Goal: Information Seeking & Learning: Learn about a topic

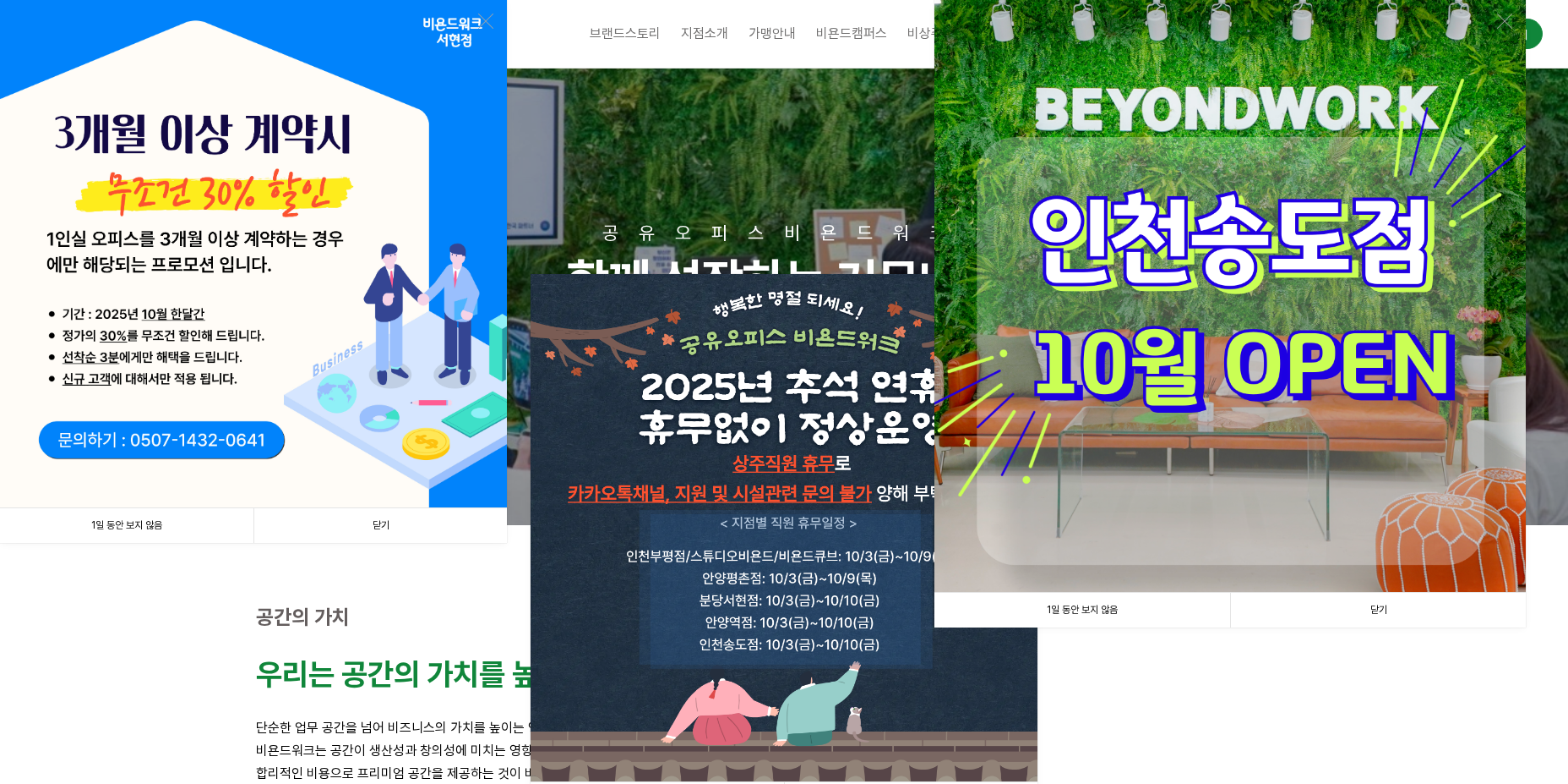
click at [1103, 614] on link "1일 동안 보지 않음" at bounding box center [1082, 610] width 296 height 34
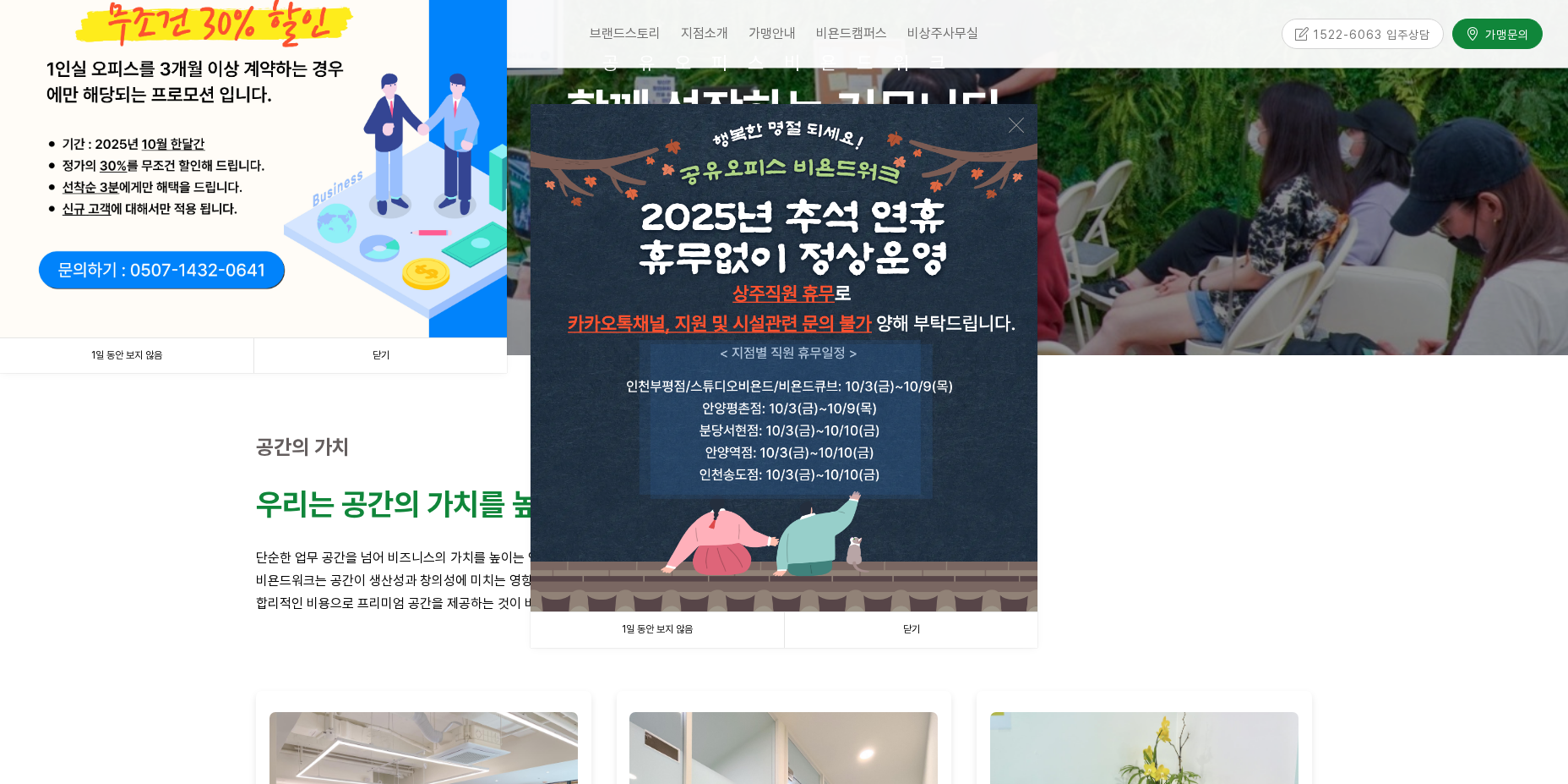
scroll to position [169, 0]
click at [904, 625] on link "닫기" at bounding box center [911, 630] width 254 height 34
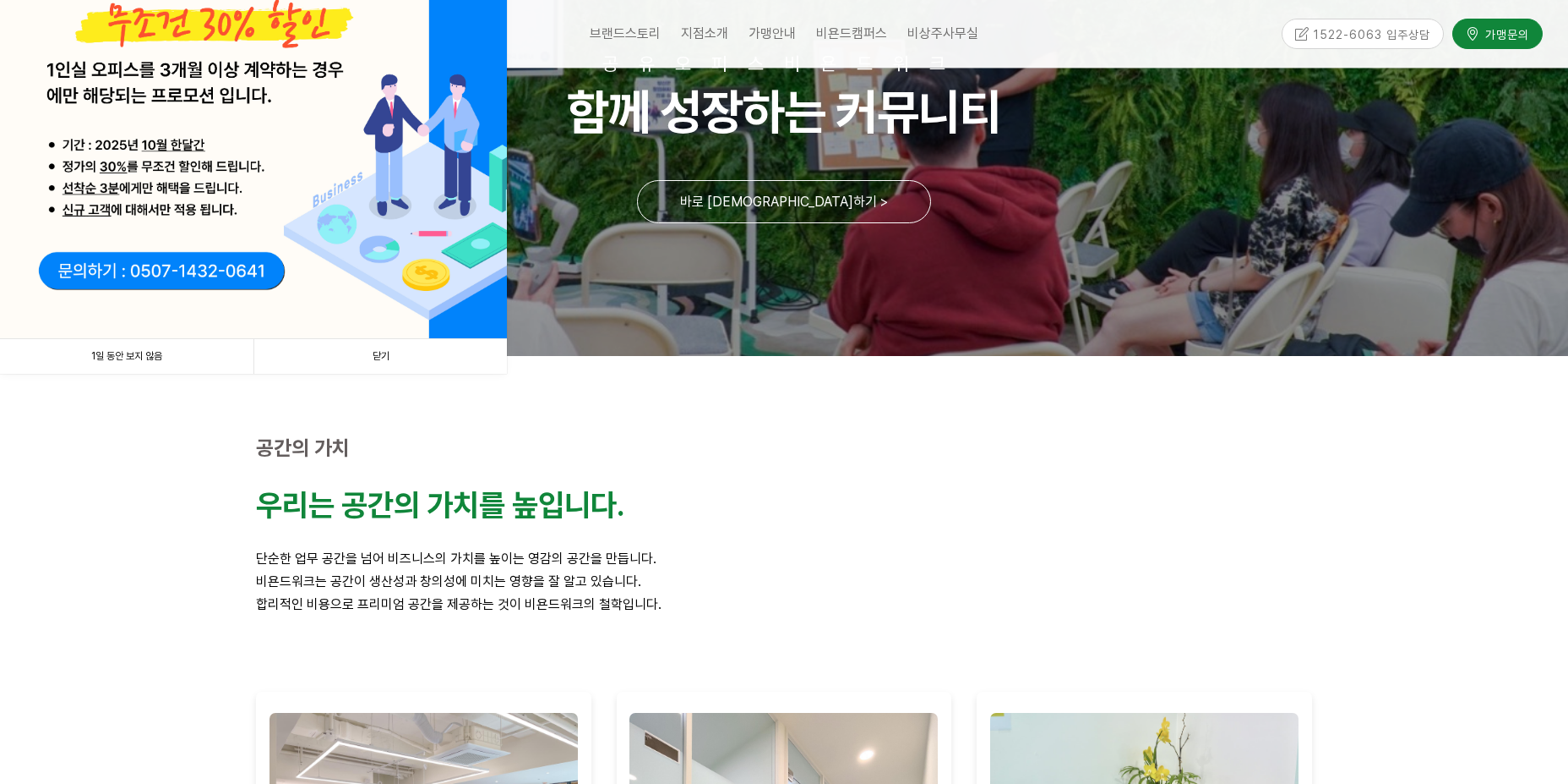
click at [442, 346] on link "닫기" at bounding box center [380, 356] width 254 height 34
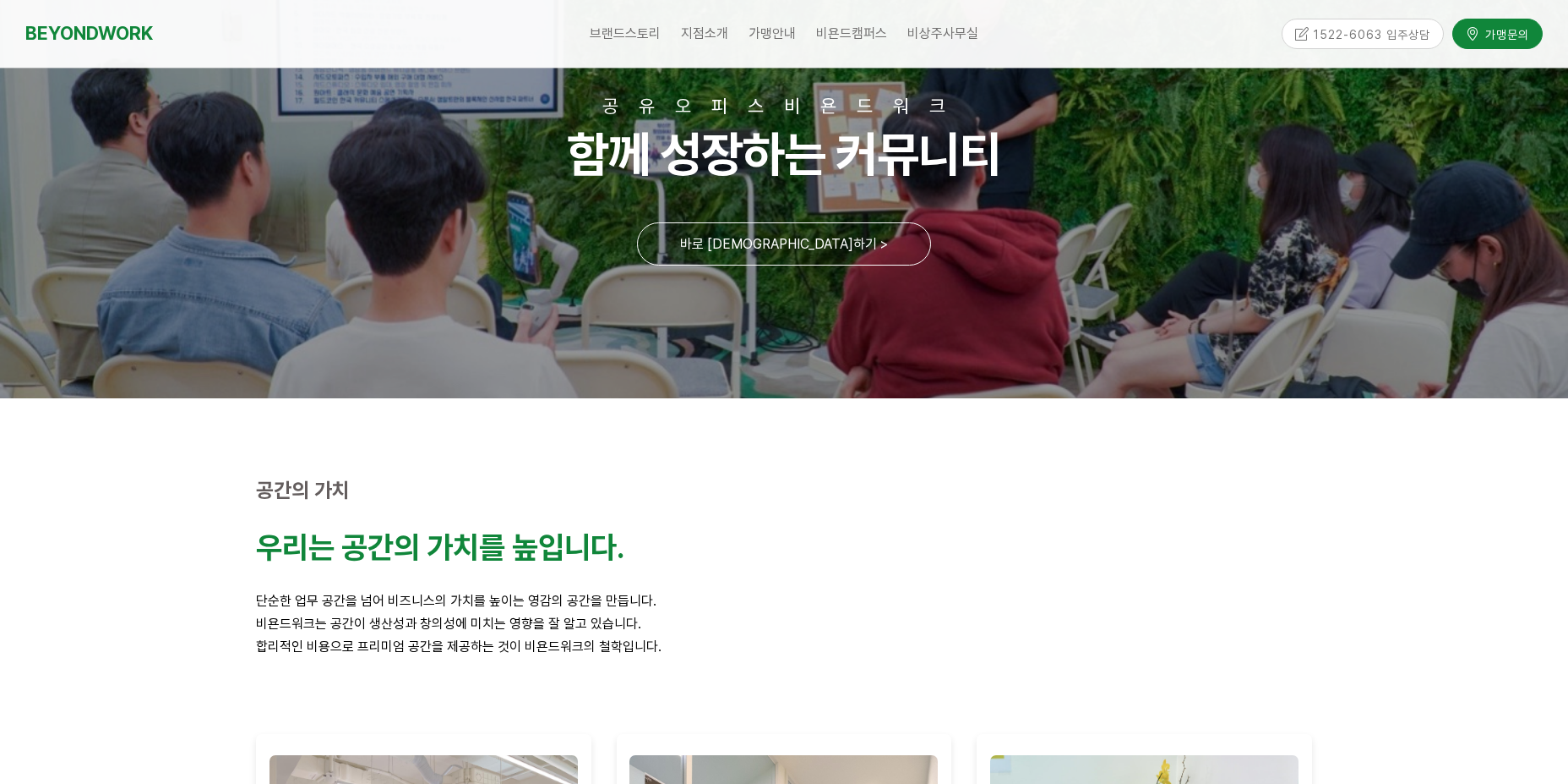
scroll to position [0, 0]
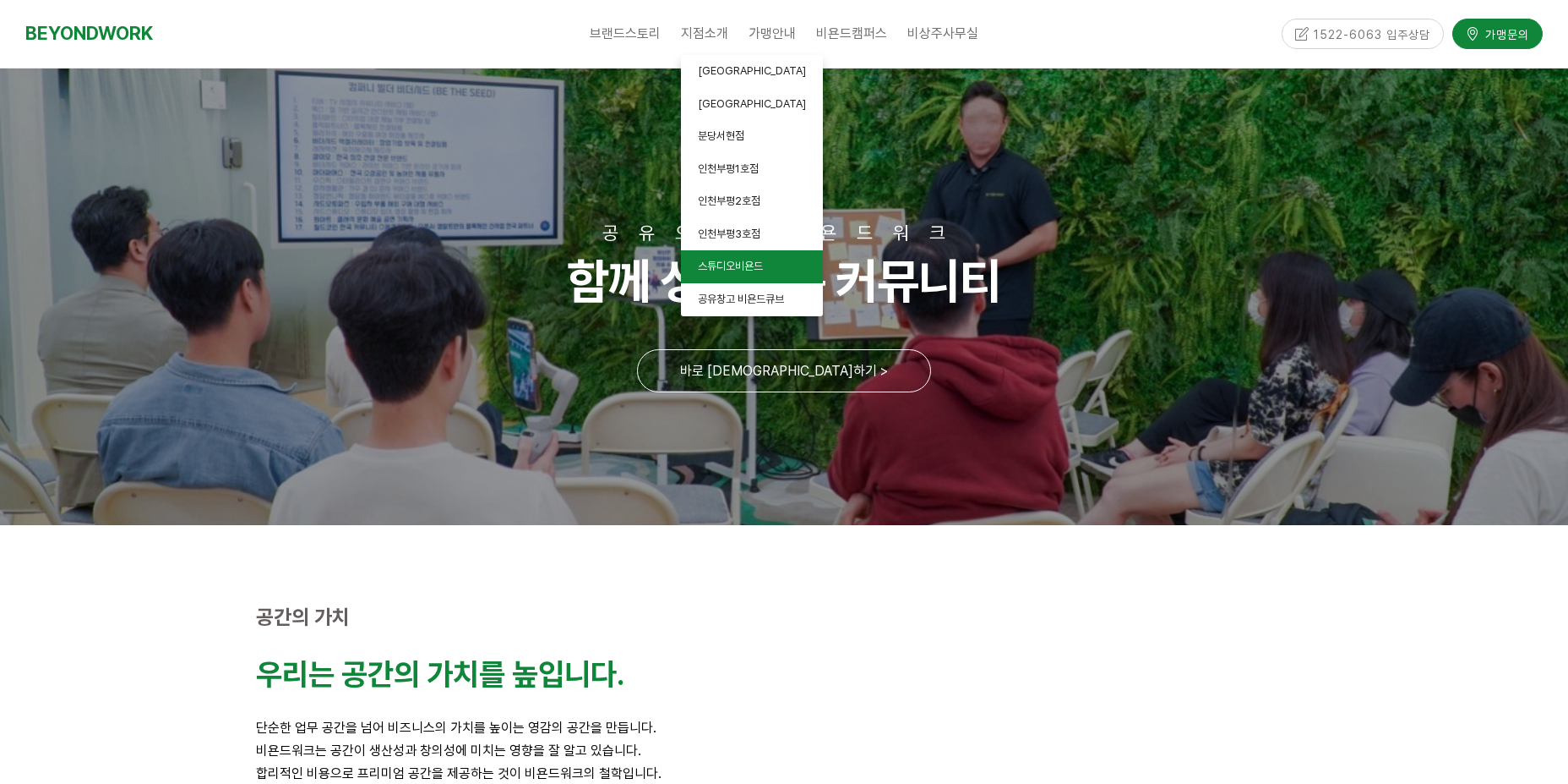
click at [728, 270] on span "스튜디오비욘드" at bounding box center [730, 266] width 65 height 13
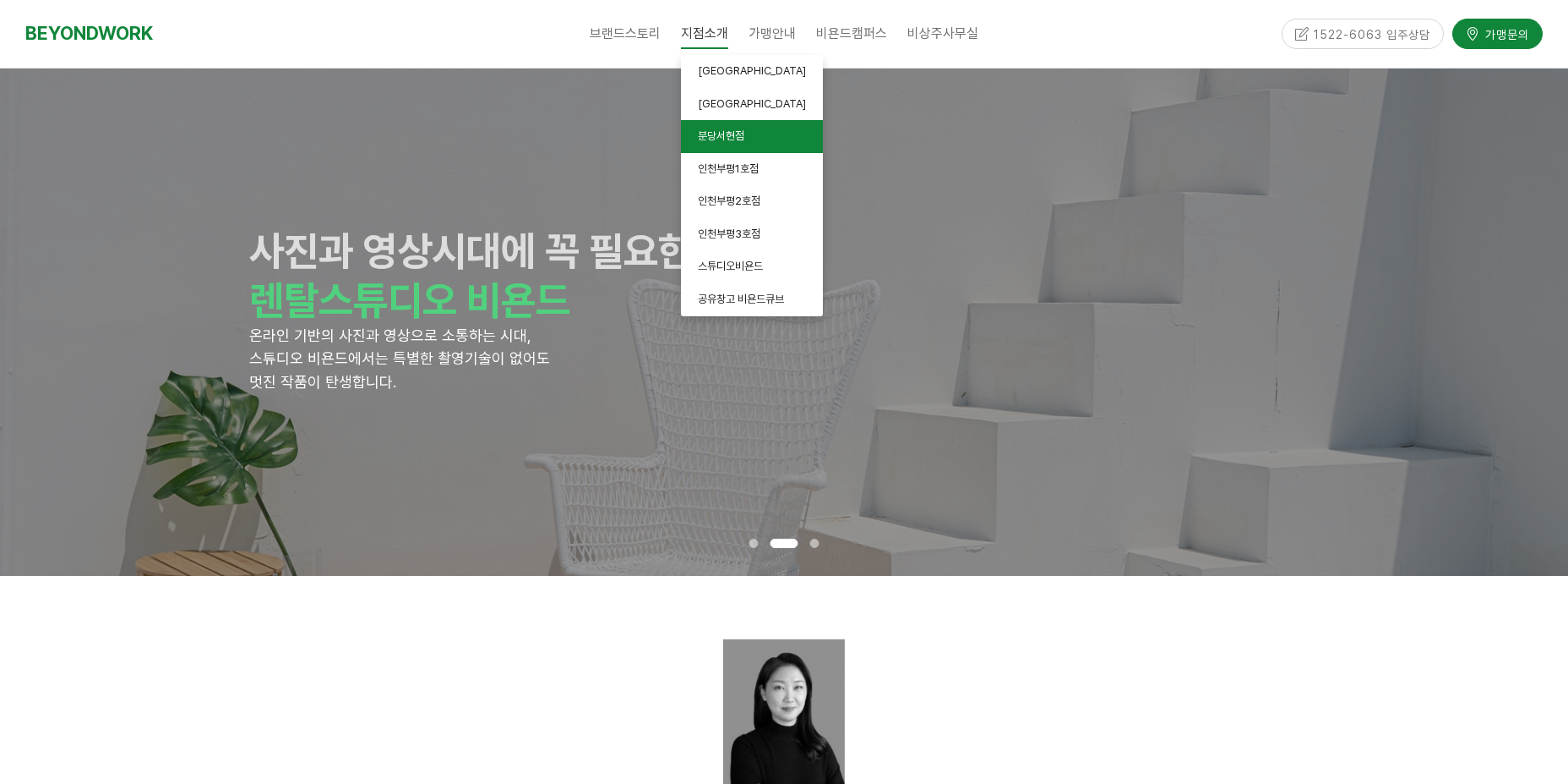
click at [735, 140] on span "분당서현점" at bounding box center [720, 135] width 46 height 13
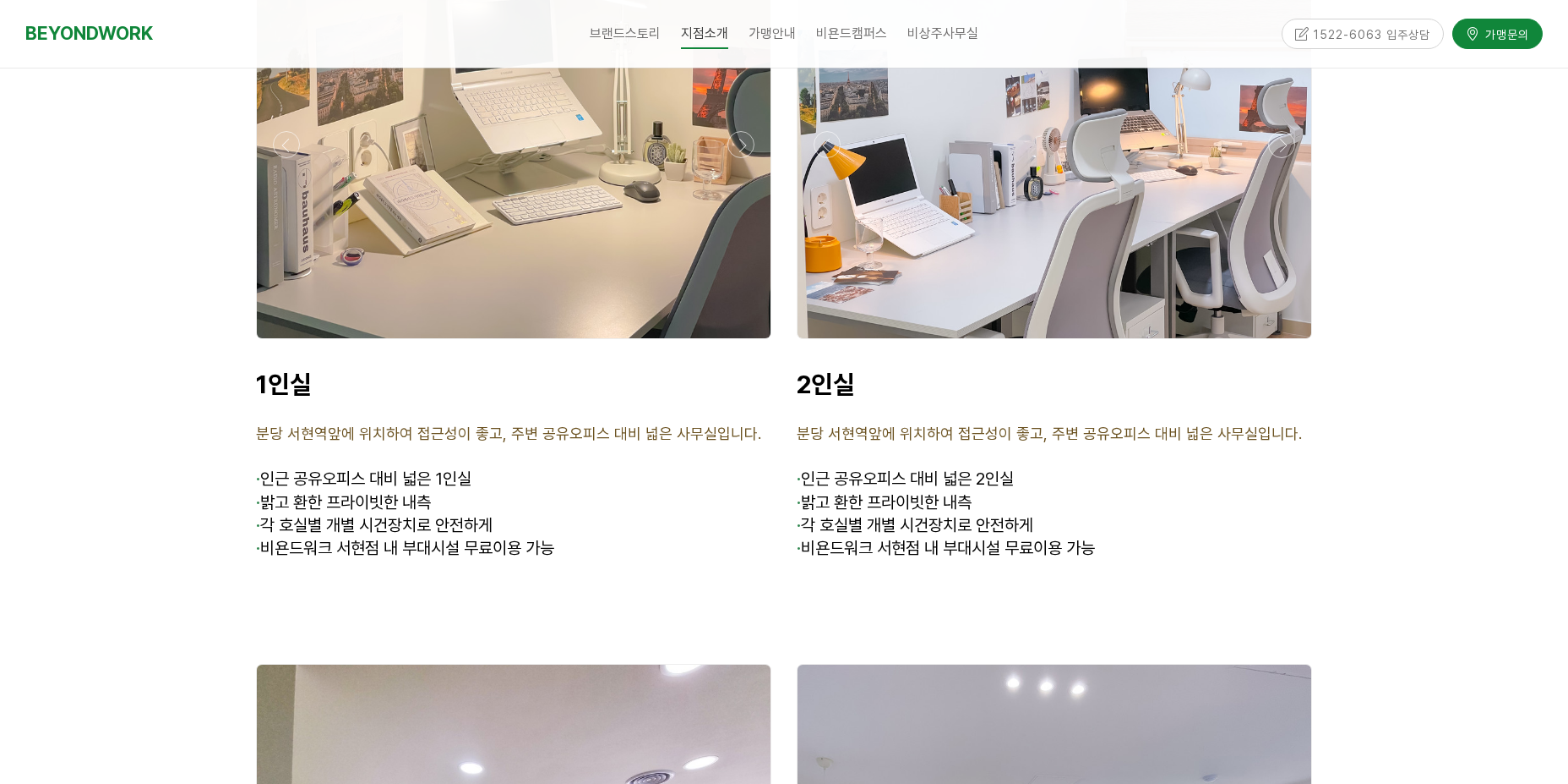
scroll to position [4227, 0]
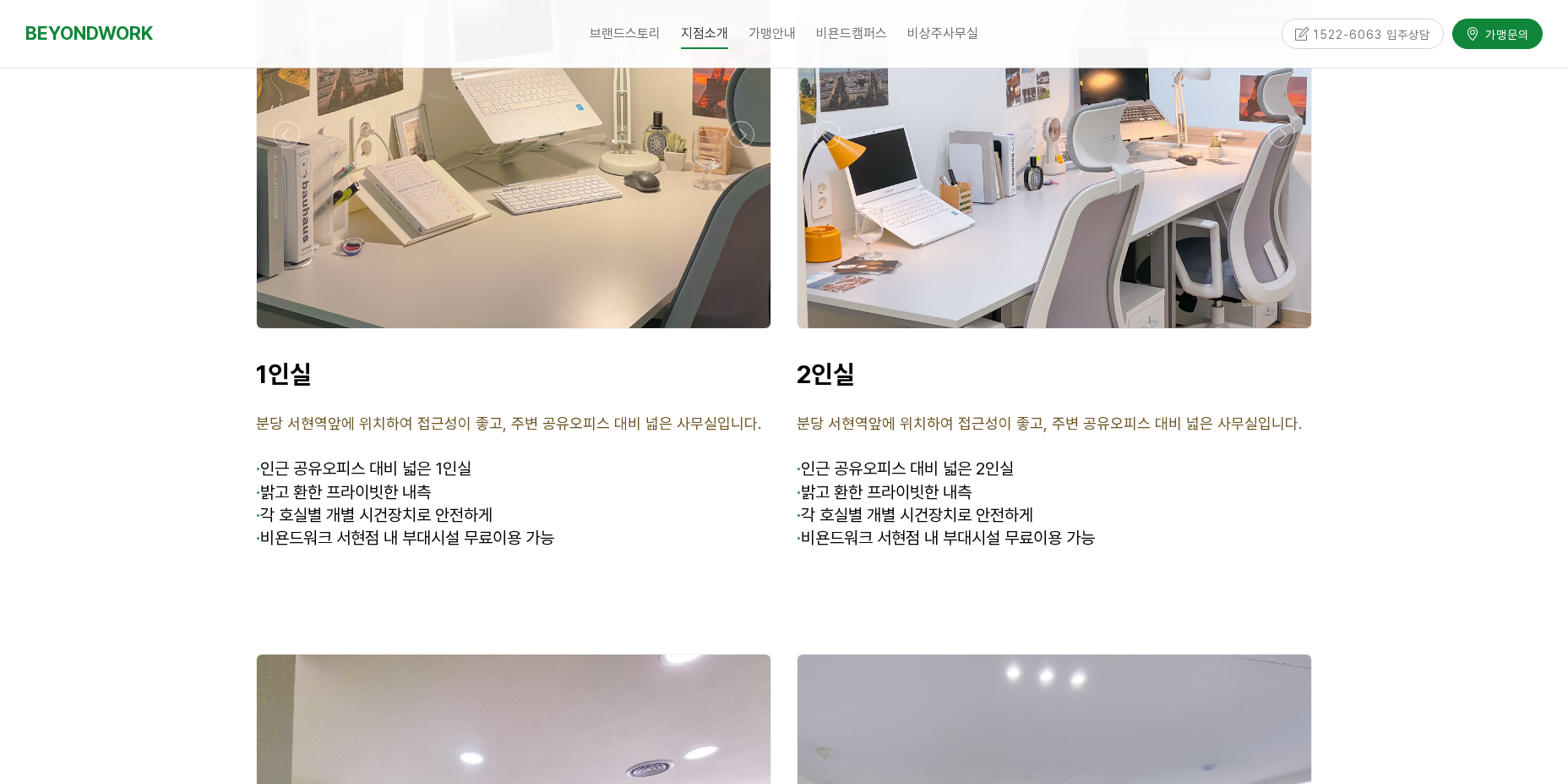
click at [955, 279] on div at bounding box center [1054, 134] width 514 height 387
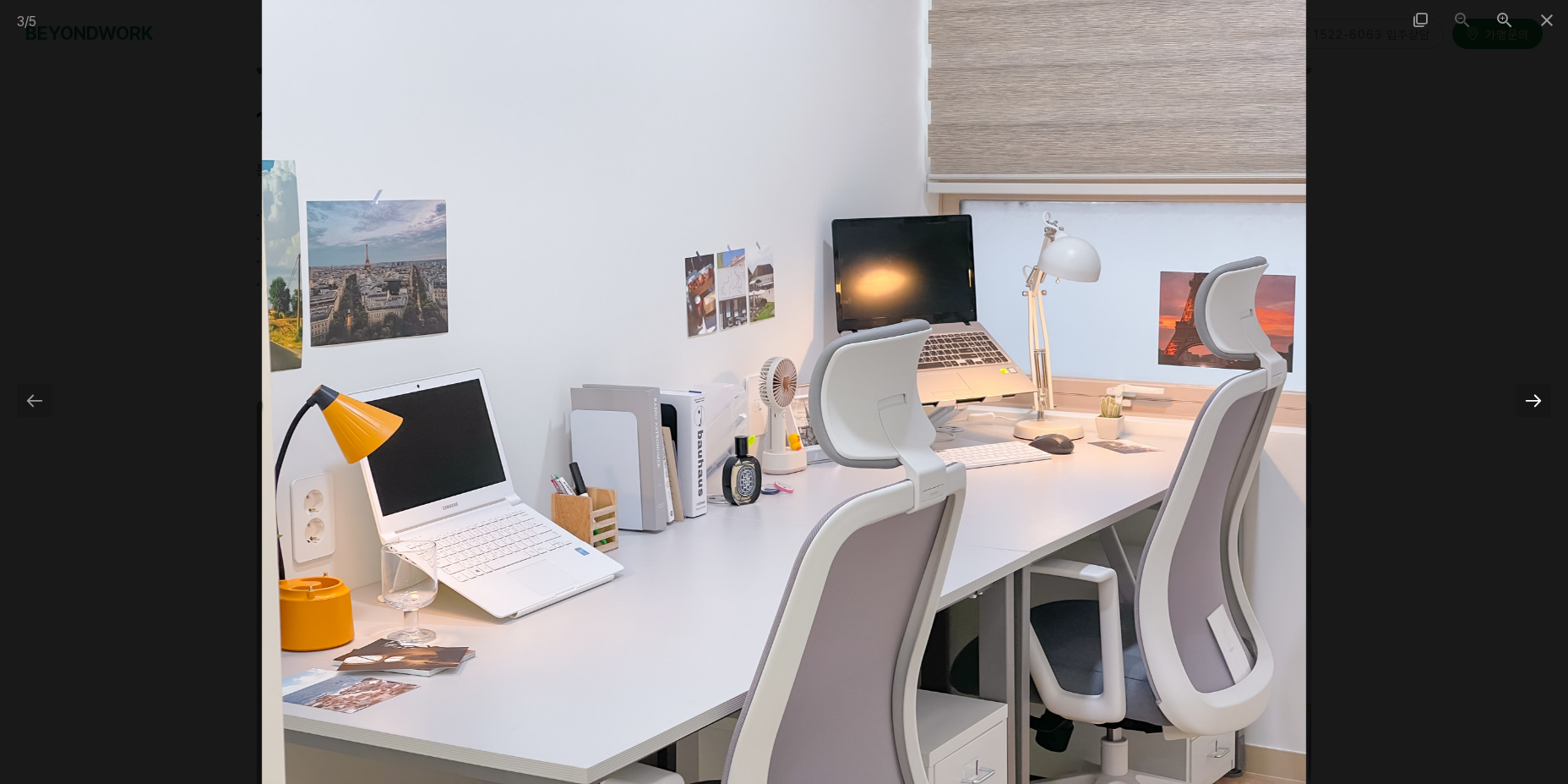
drag, startPoint x: 1498, startPoint y: 389, endPoint x: 1536, endPoint y: 400, distance: 39.6
click at [1500, 389] on div at bounding box center [784, 392] width 1568 height 784
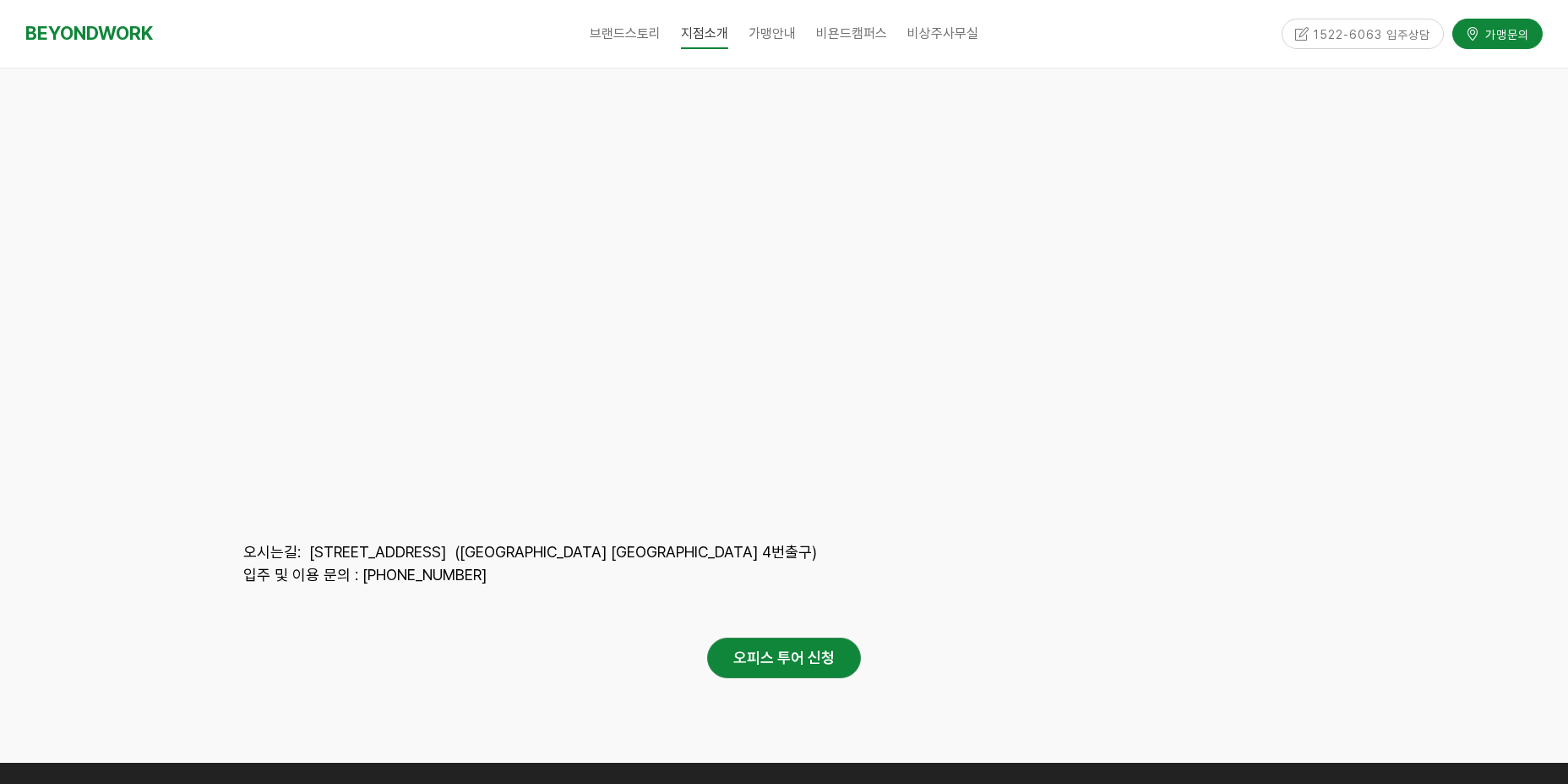
scroll to position [7693, 0]
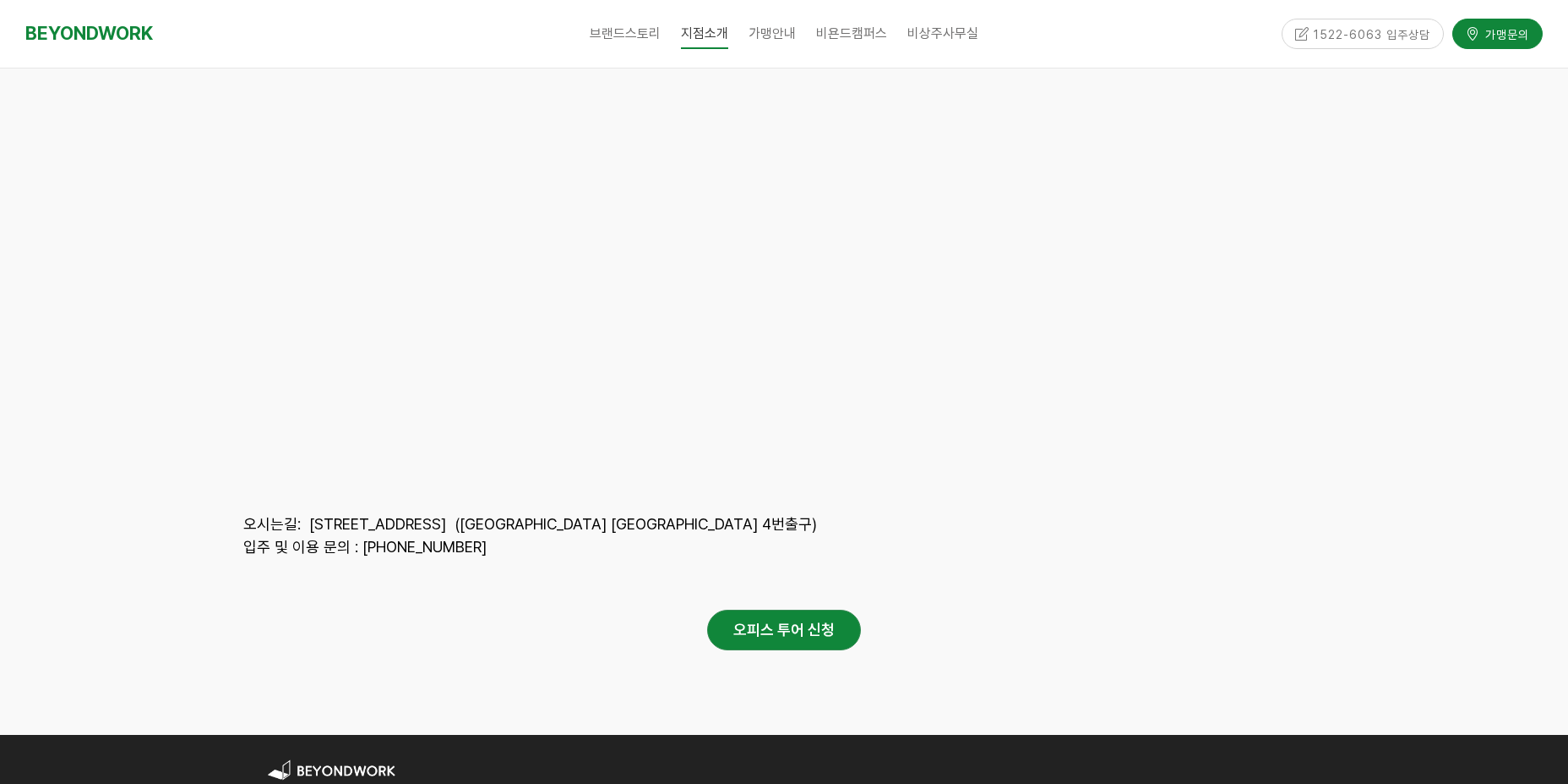
click at [1015, 559] on div at bounding box center [784, 584] width 1081 height 51
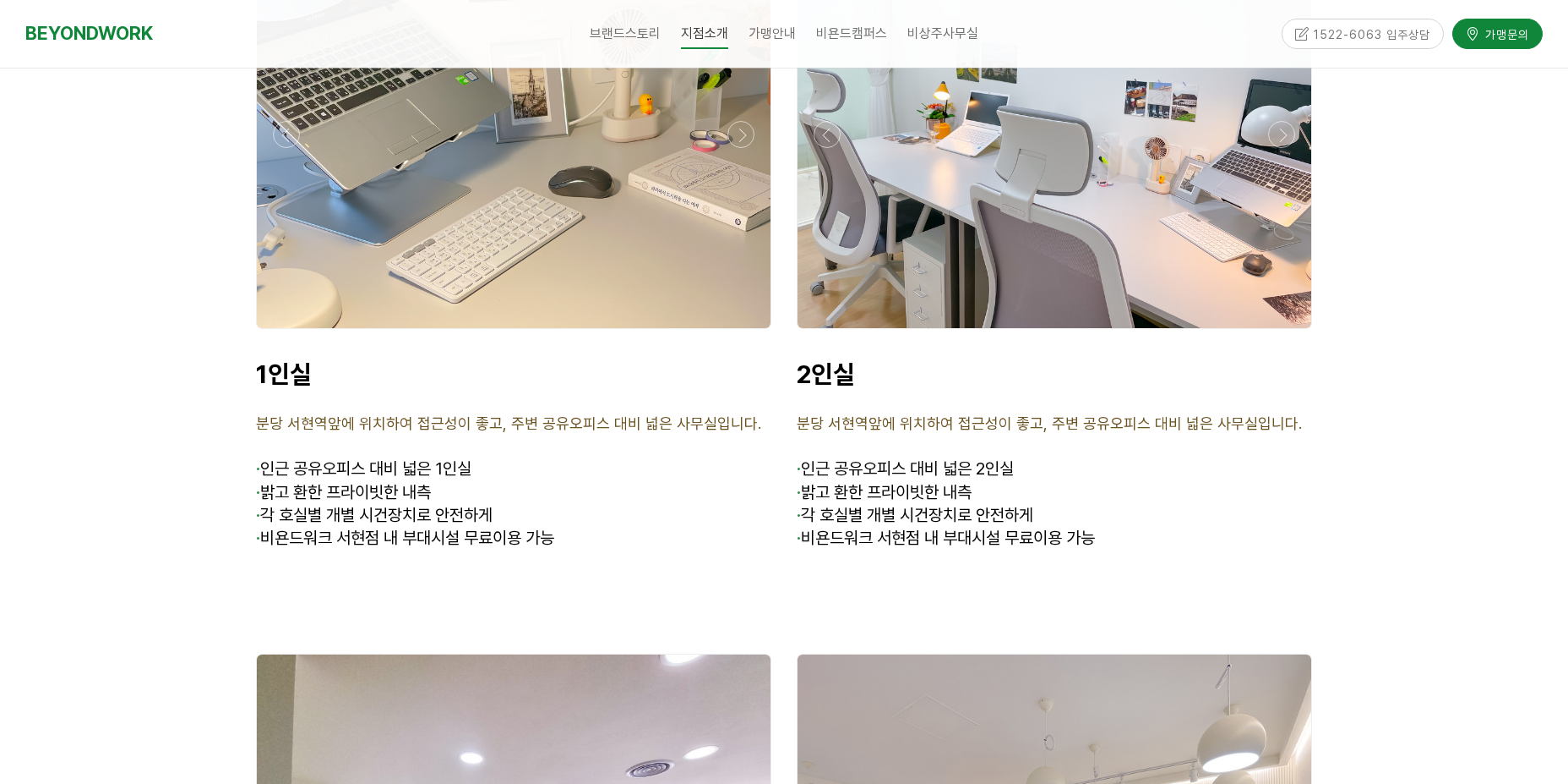
scroll to position [3973, 0]
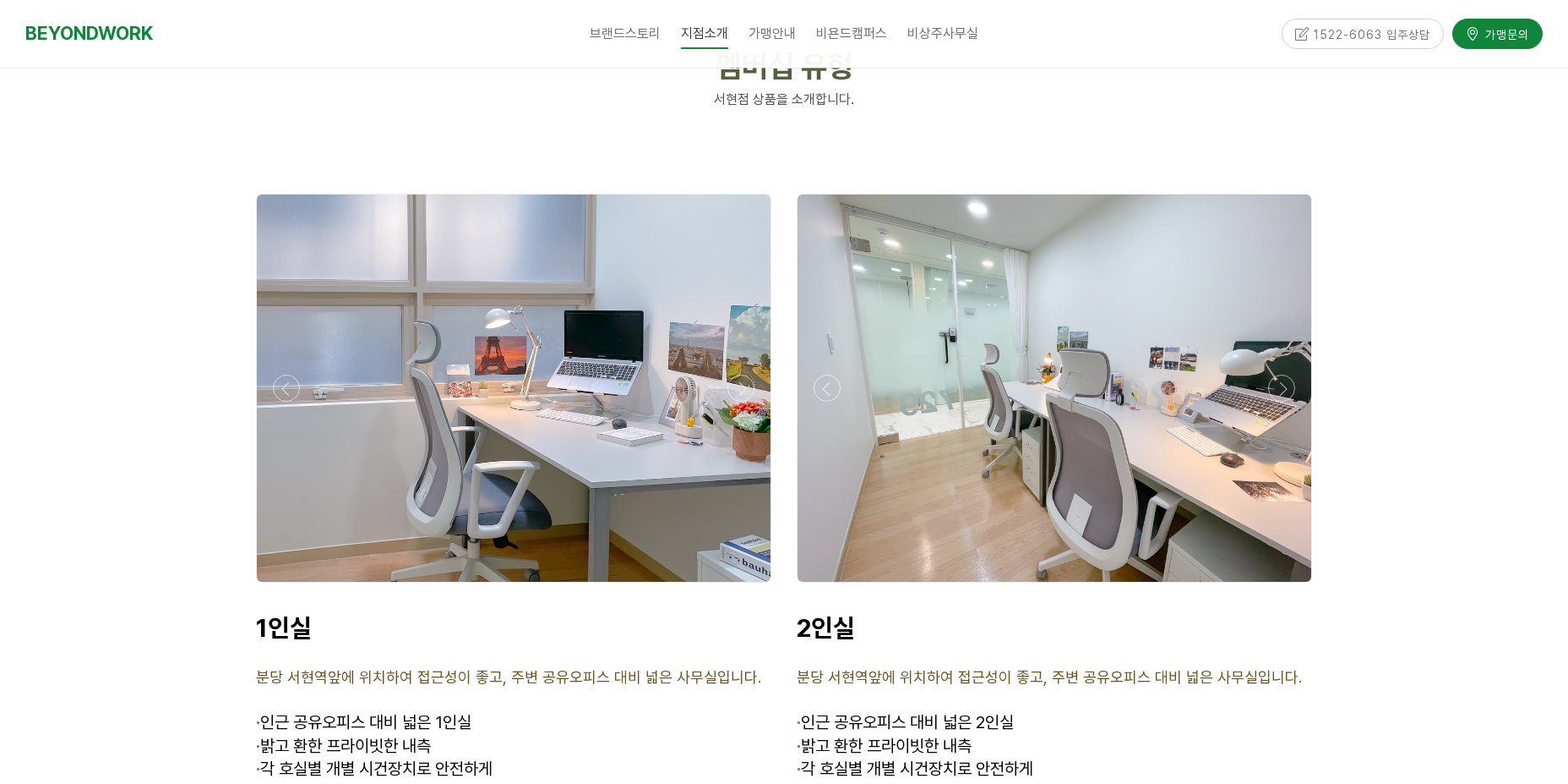
click at [1274, 587] on div at bounding box center [1054, 587] width 524 height 0
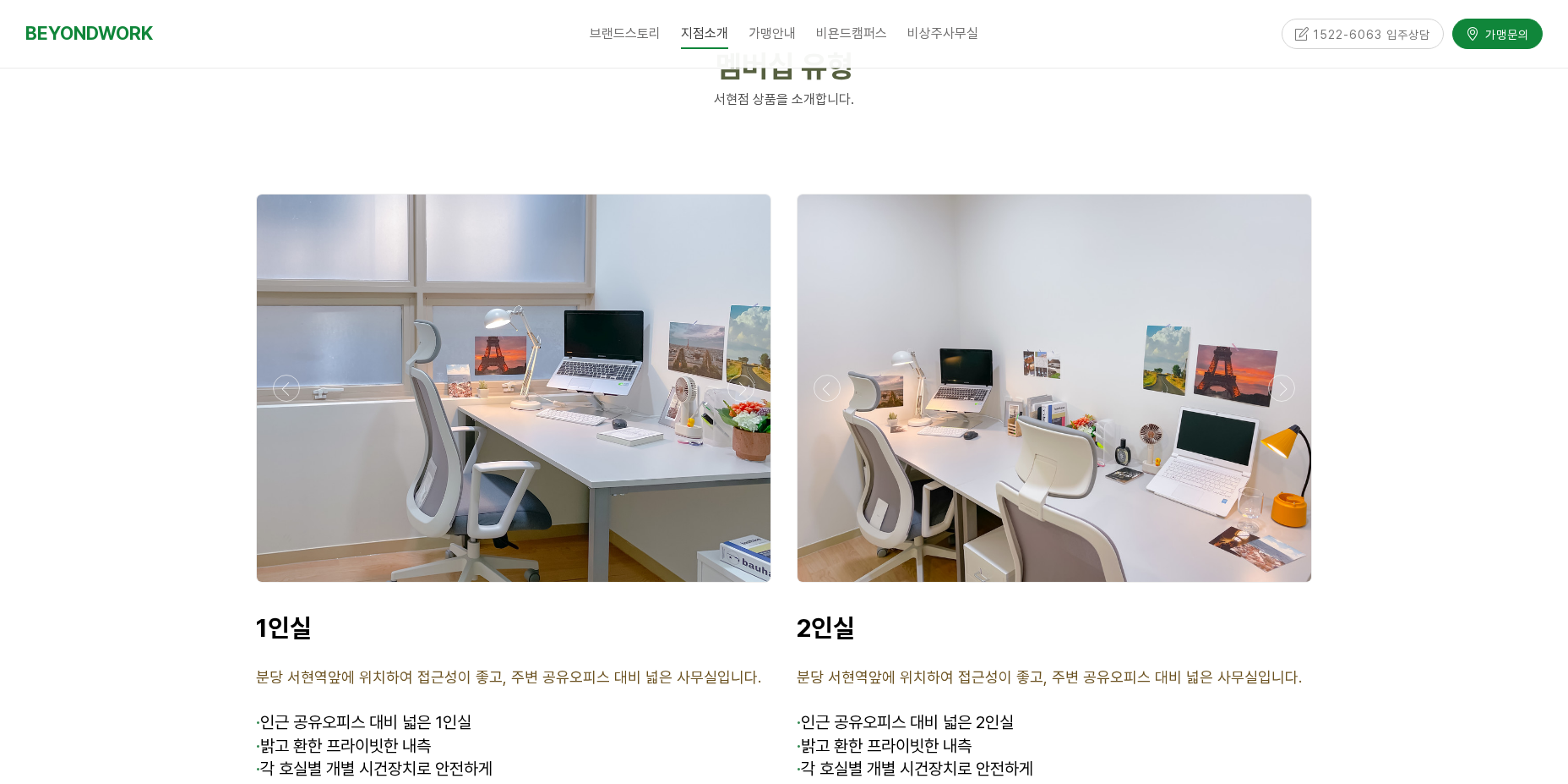
click at [1275, 587] on div at bounding box center [1054, 587] width 524 height 0
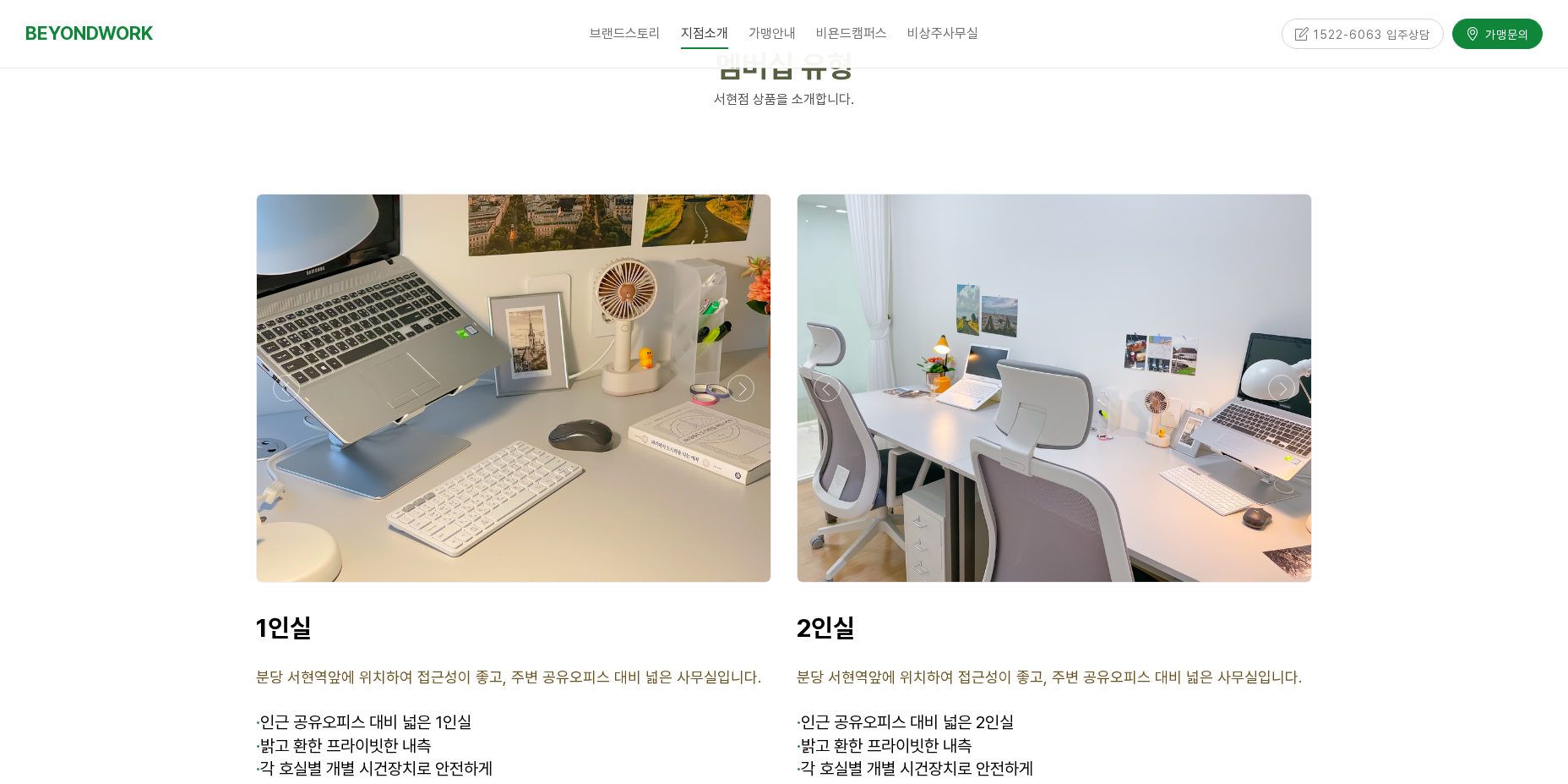
click at [474, 667] on span "분당 서현역앞에 위치하여 접근성이 좋고, 주변 공유오피스 대비 넓은 사무실입니다." at bounding box center [509, 677] width 506 height 18
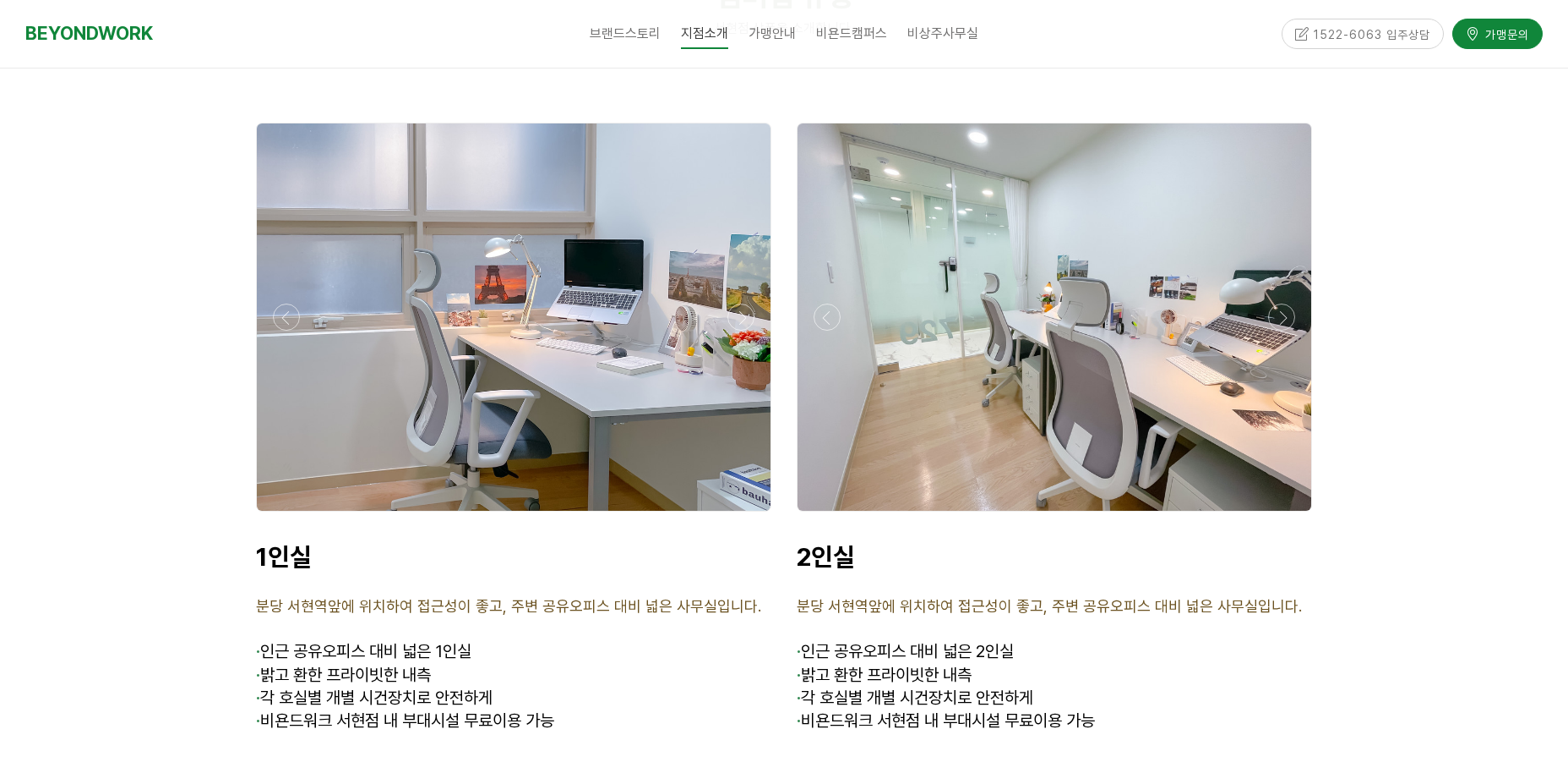
scroll to position [3888, 0]
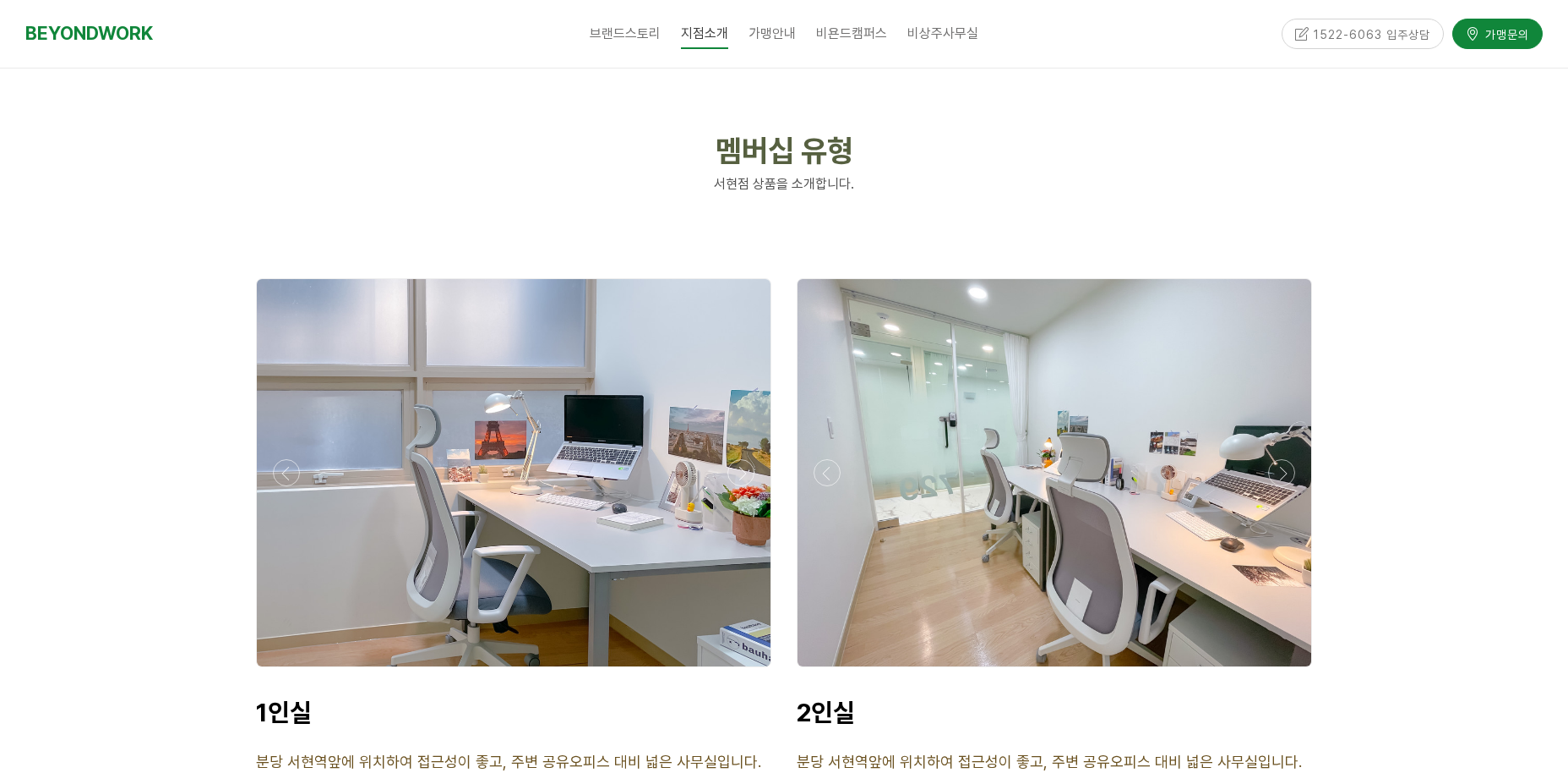
click at [529, 414] on div at bounding box center [514, 472] width 514 height 387
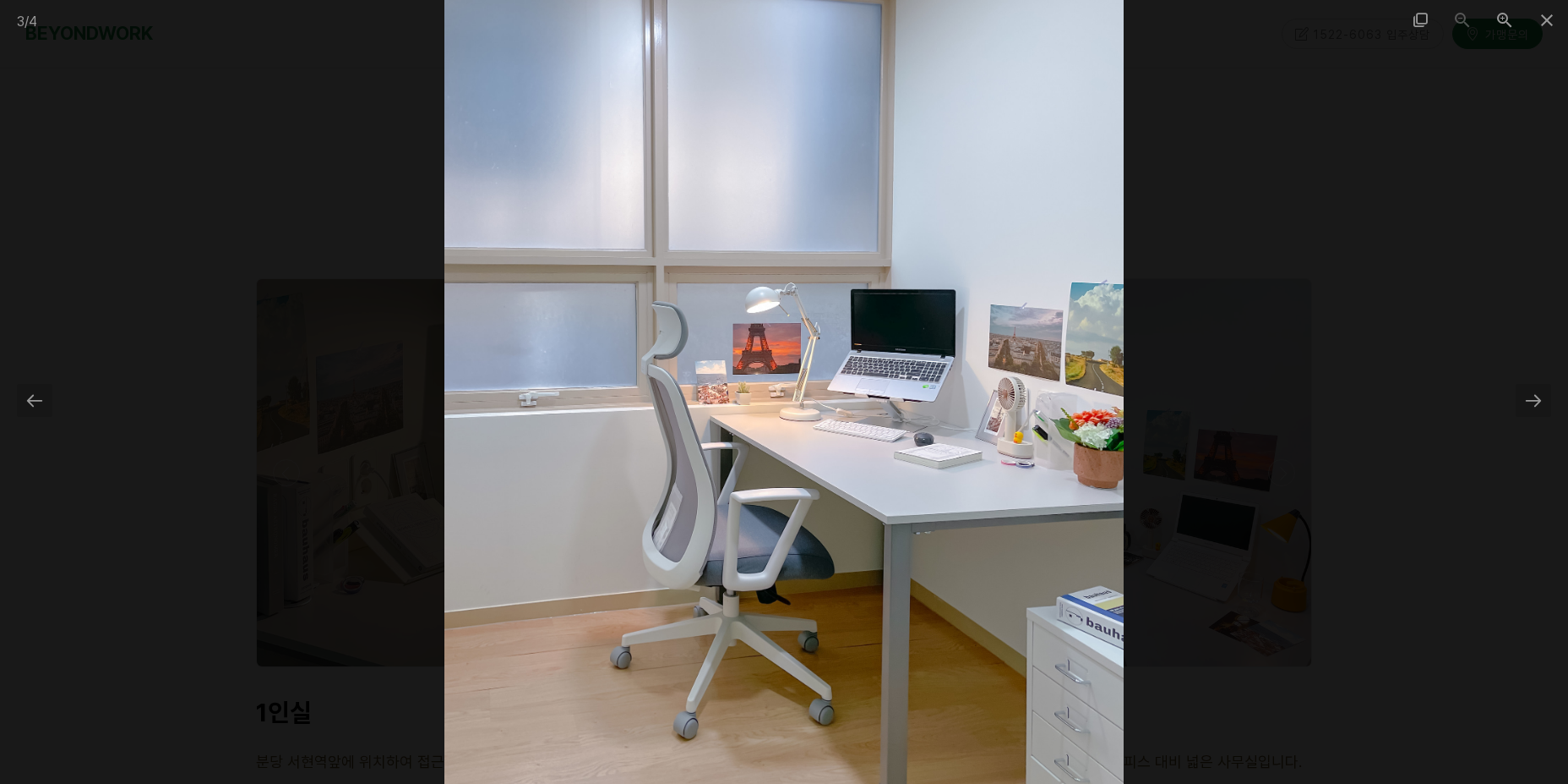
click at [1258, 310] on div at bounding box center [784, 392] width 1568 height 784
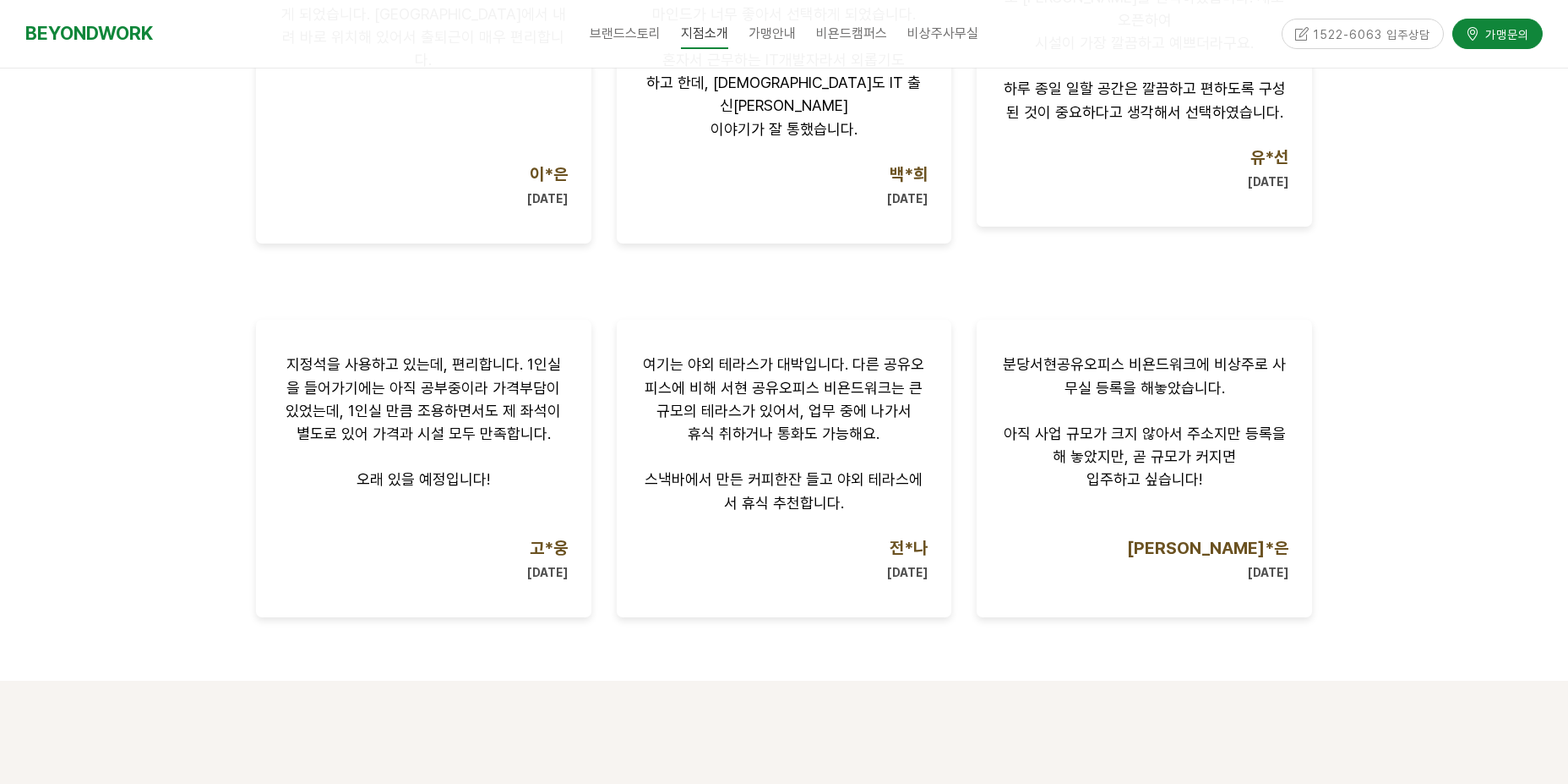
scroll to position [1183, 0]
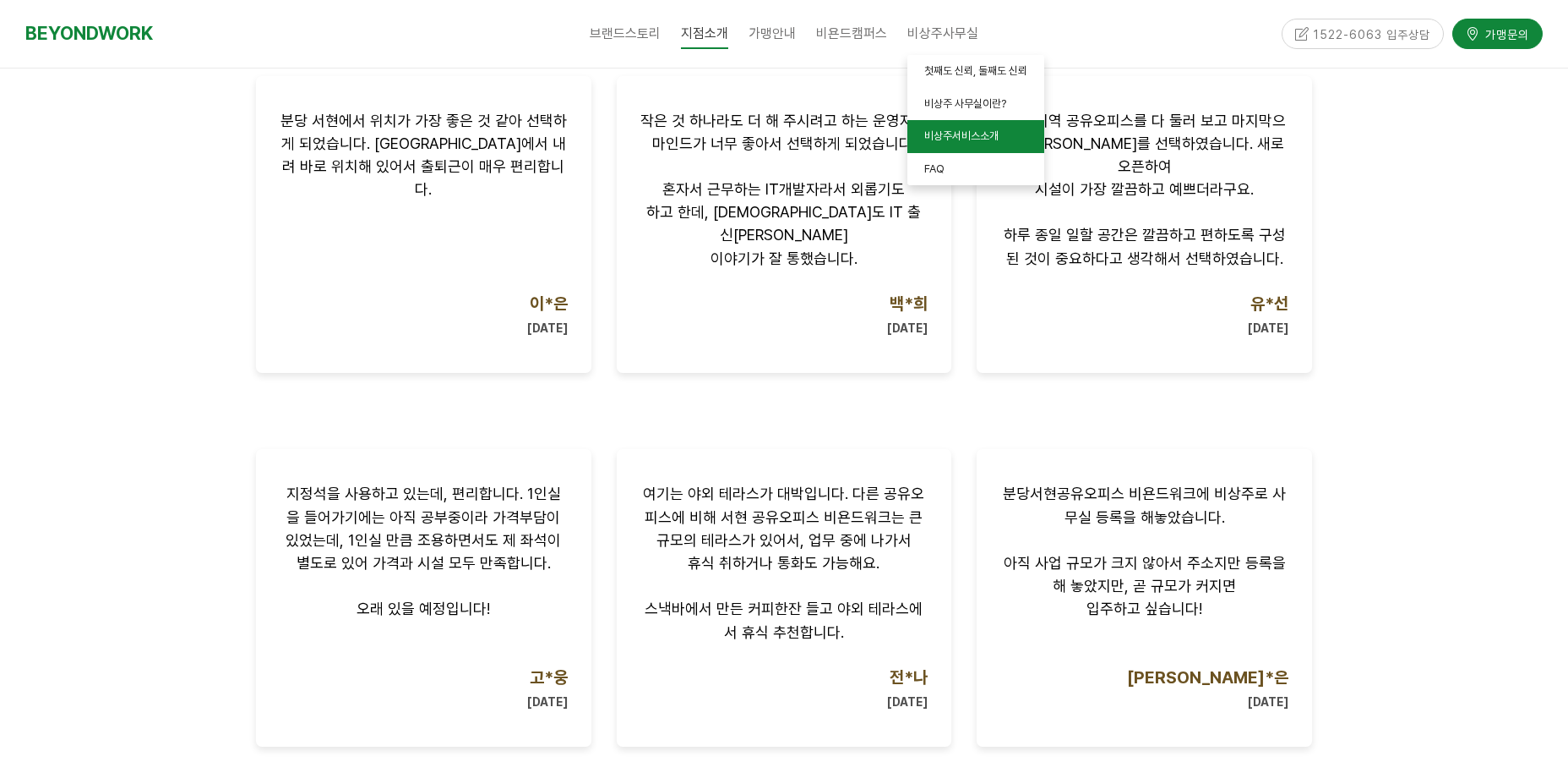
click at [958, 134] on span "비상주서비스소개" at bounding box center [961, 135] width 74 height 13
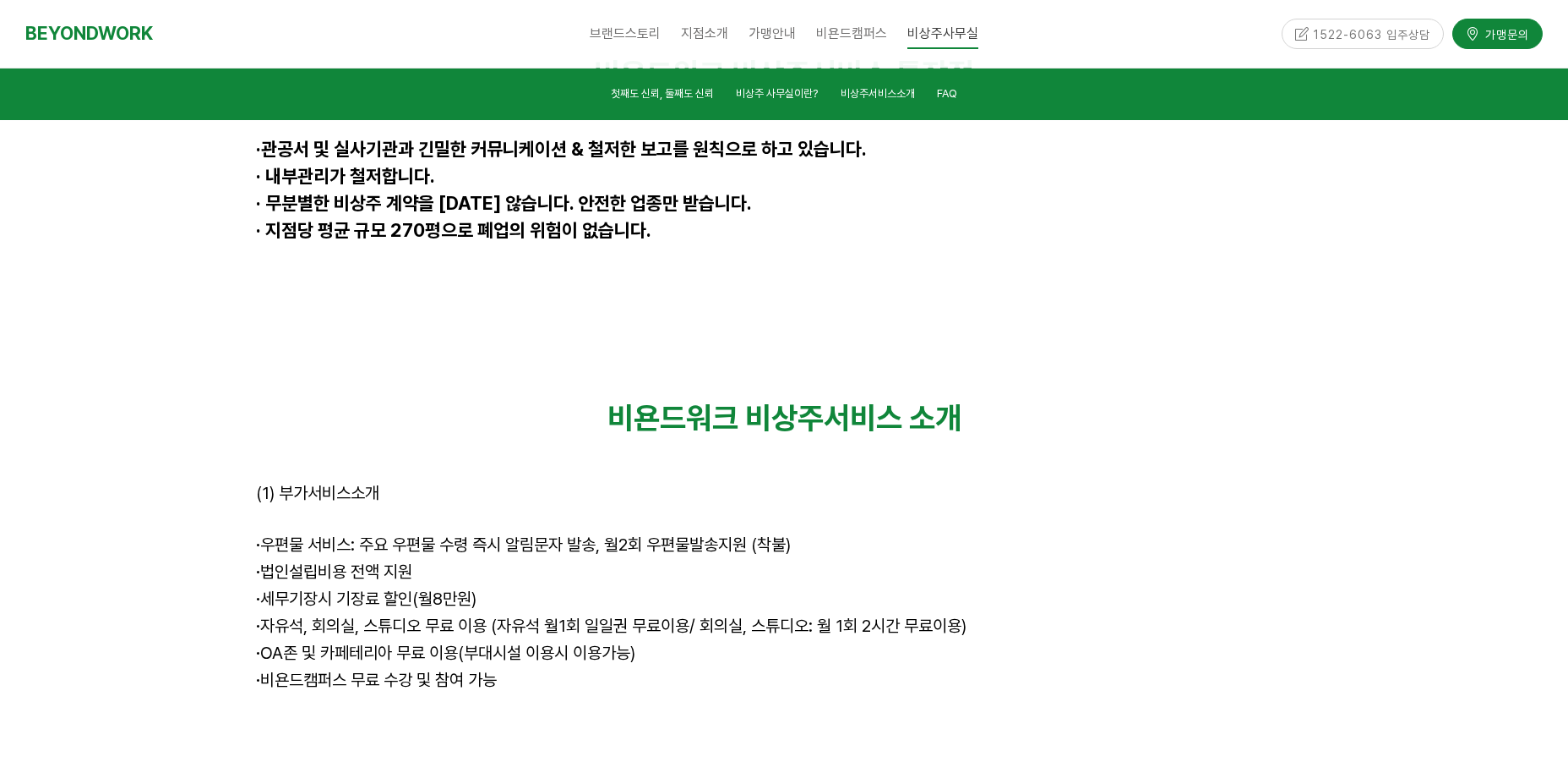
scroll to position [4269, 0]
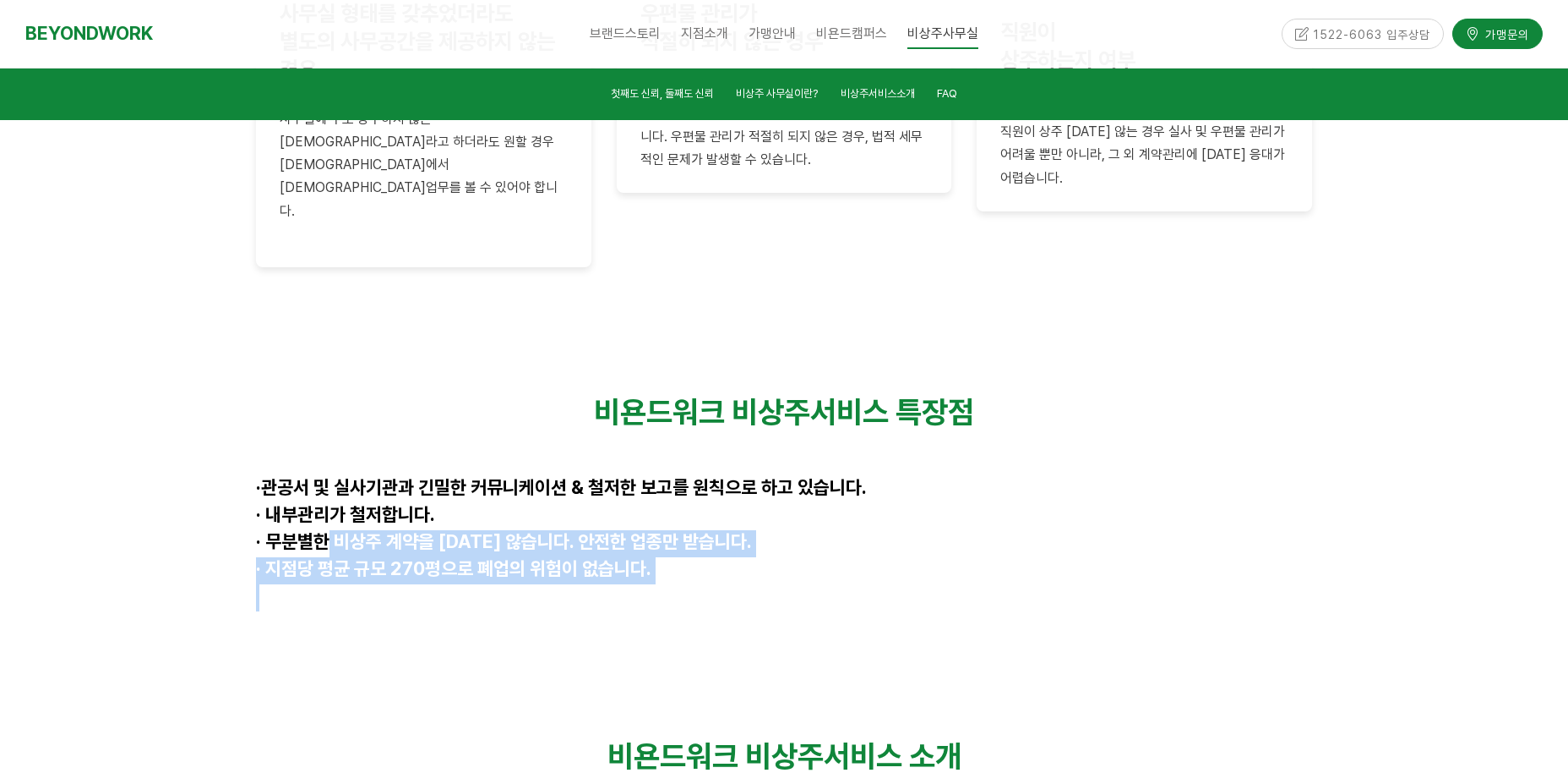
drag, startPoint x: 325, startPoint y: 359, endPoint x: 610, endPoint y: 416, distance: 290.6
click at [610, 416] on div "비욘드워크 비상주서비스 특장점 · 관공서 및 실사기관과 긴밀한 커뮤니케이션 & 철저한 보고를 원칙으로 하고 있습니다. · 내부관리가 철저합니다…" at bounding box center [784, 502] width 1056 height 218
click at [654, 584] on p at bounding box center [784, 598] width 1056 height 27
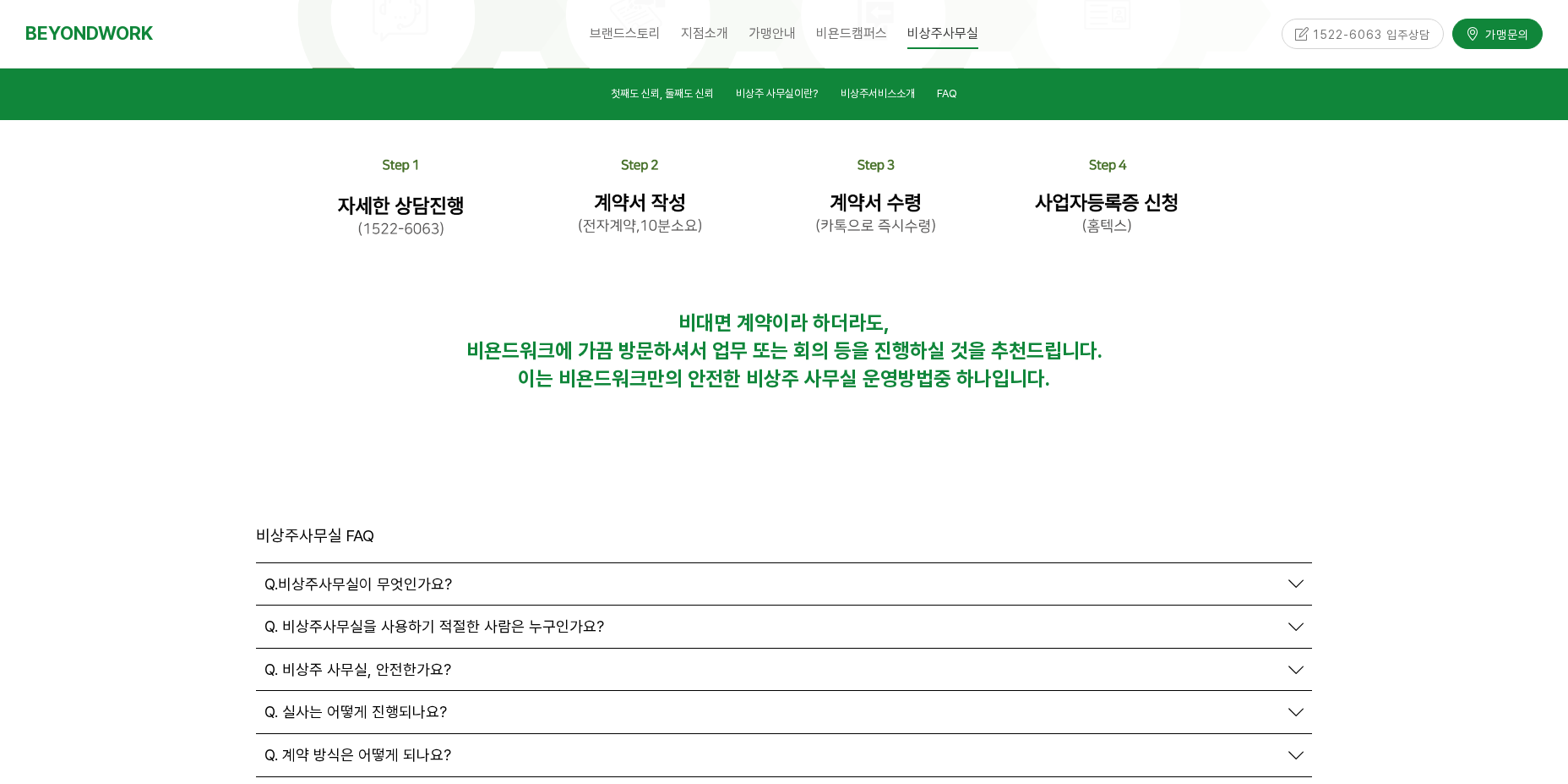
scroll to position [5621, 0]
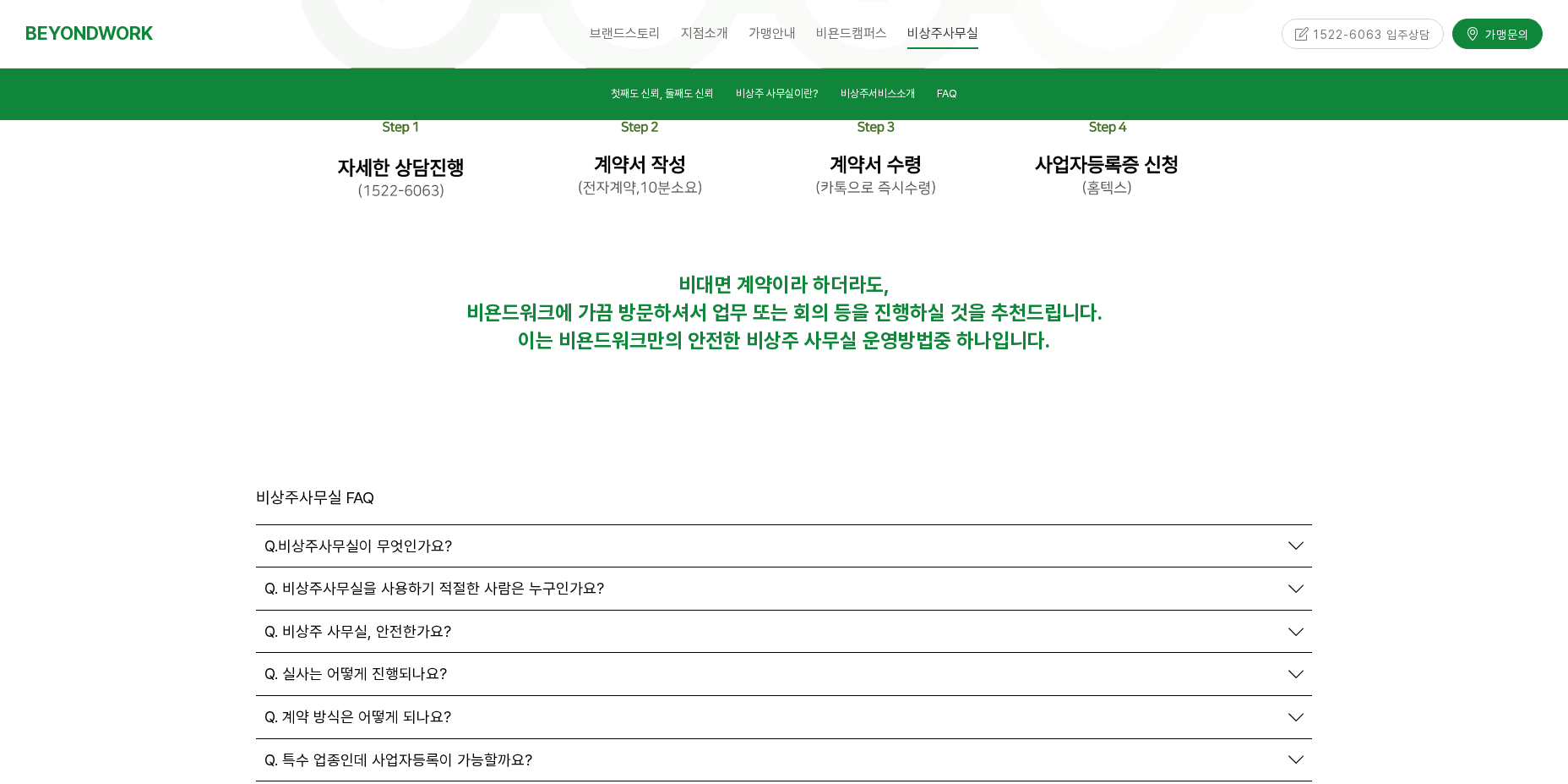
click at [496, 525] on div "Q.비상주사무실이 무엇인가요?" at bounding box center [784, 546] width 1056 height 42
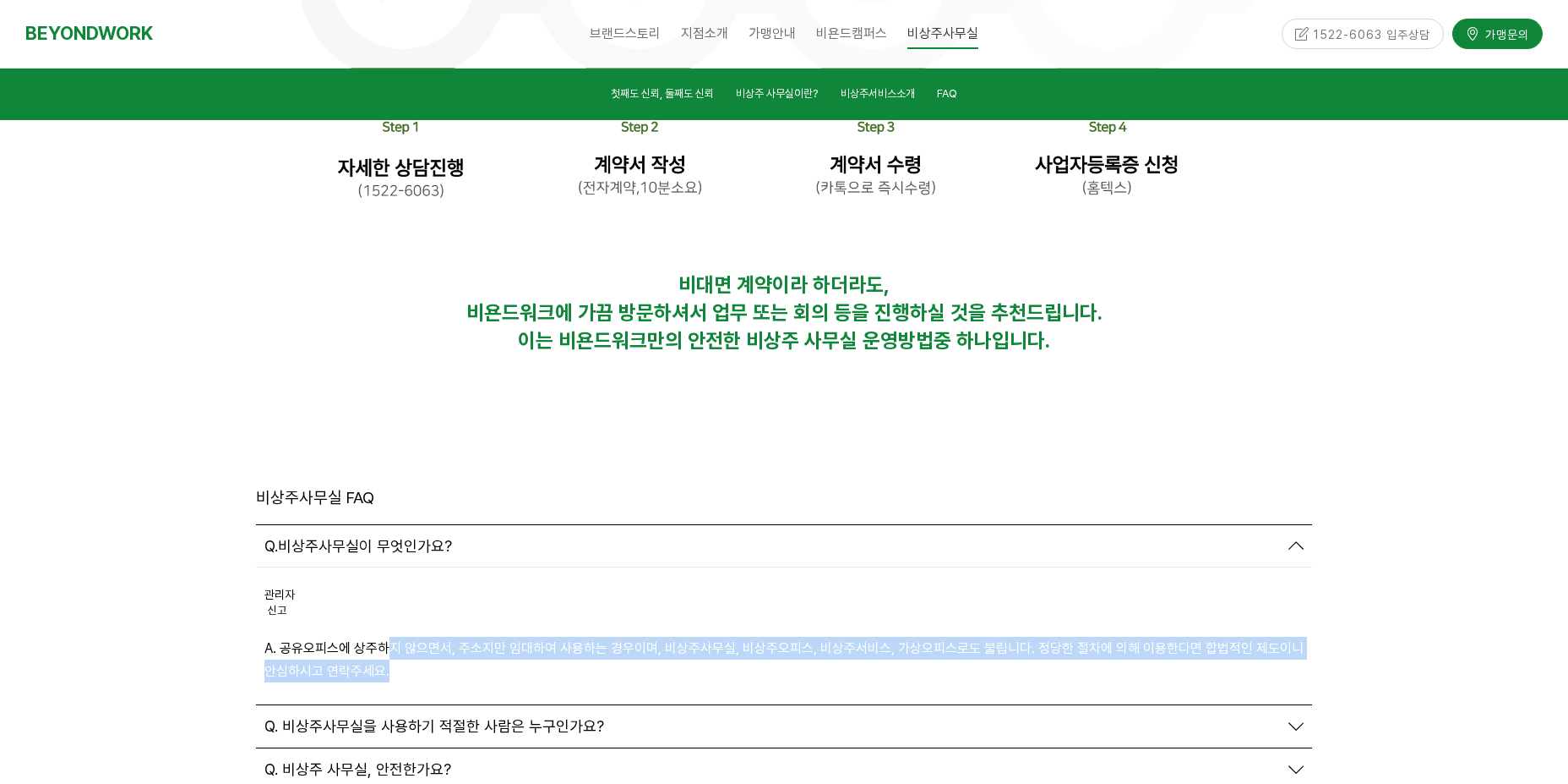
drag, startPoint x: 392, startPoint y: 458, endPoint x: 663, endPoint y: 488, distance: 272.7
click at [663, 637] on p "A. 공유오피스에 상주하지 않으면서, 주소지만 임대하여 사용하는 경우이며, 비상주사무실, 비상주오피스, 비상주서비스, 가상오피스로도 불립니다.…" at bounding box center [784, 659] width 1039 height 46
drag, startPoint x: 618, startPoint y: 460, endPoint x: 839, endPoint y: 483, distance: 222.2
click at [839, 637] on p "A. 공유오피스에 상주하지 않으면서, 주소지만 임대하여 사용하는 경우이며, 비상주사무실, 비상주오피스, 비상주서비스, 가상오피스로도 불립니다.…" at bounding box center [784, 659] width 1039 height 46
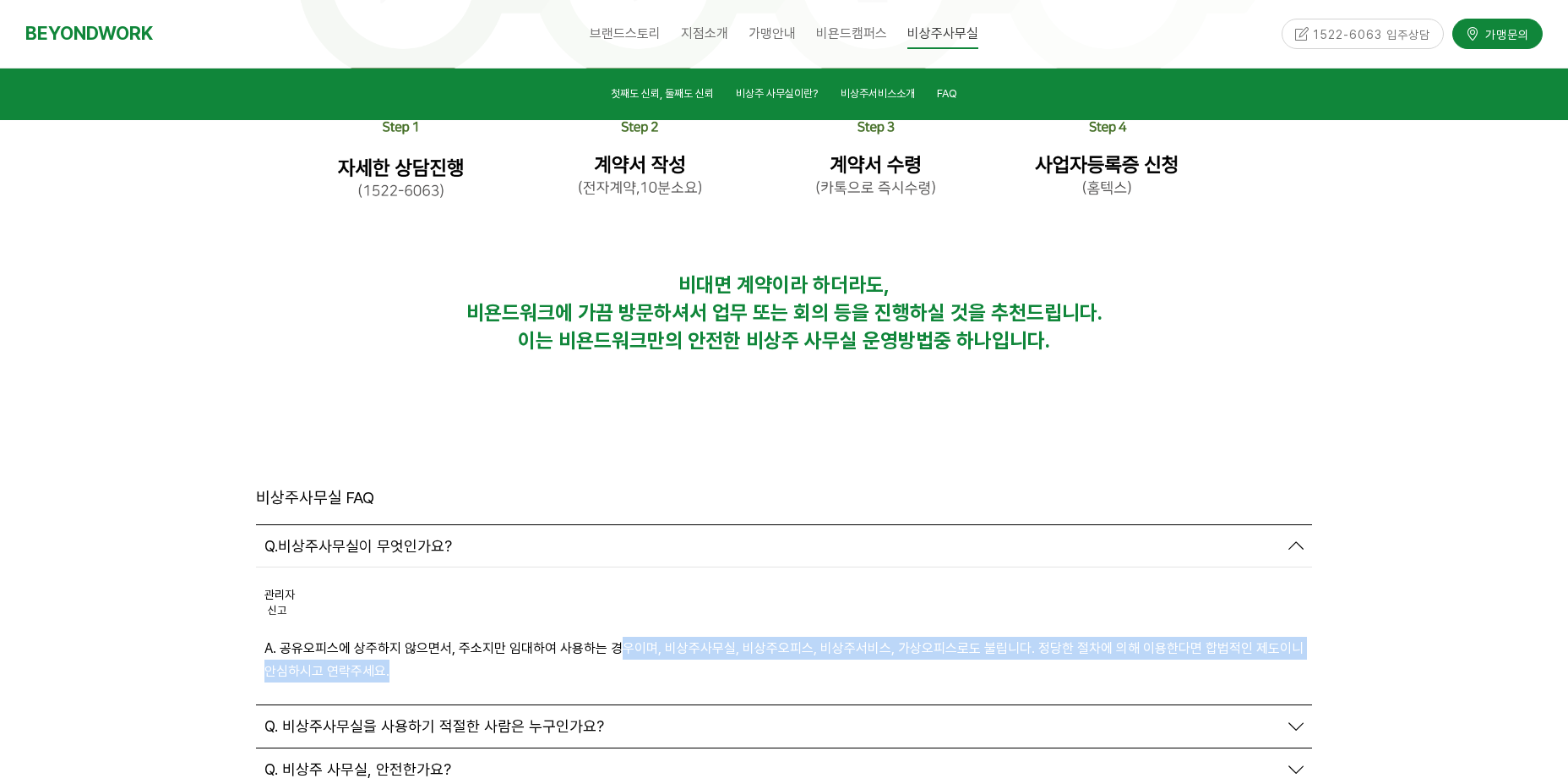
click at [839, 637] on p "A. 공유오피스에 상주하지 않으면서, 주소지만 임대하여 사용하는 경우이며, 비상주사무실, 비상주오피스, 비상주서비스, 가상오피스로도 불립니다.…" at bounding box center [784, 659] width 1039 height 46
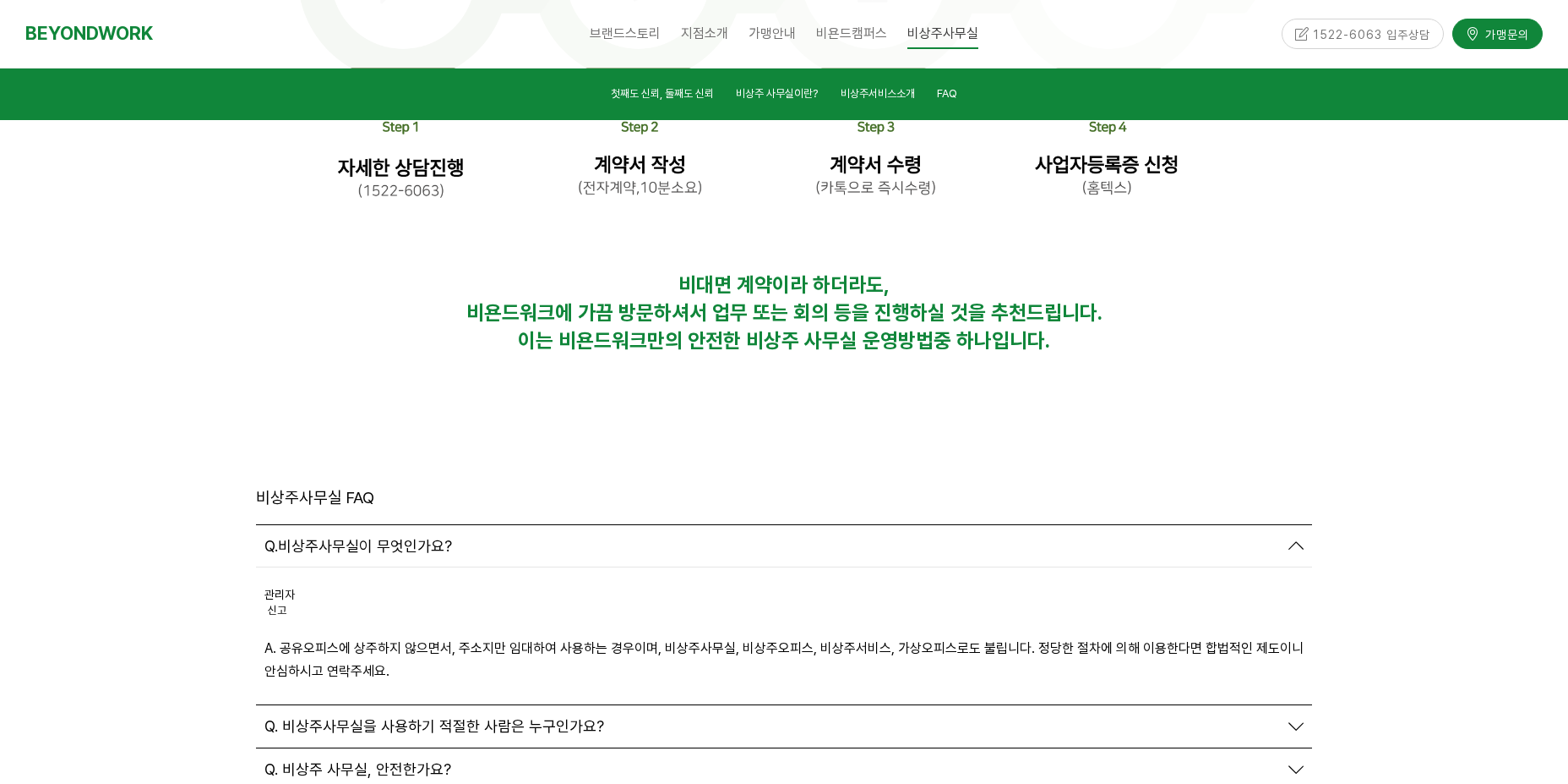
click at [1234, 705] on div "Q. 비상주사무실을 사용하기 적절한 사람은 누구인가요?" at bounding box center [784, 726] width 1056 height 42
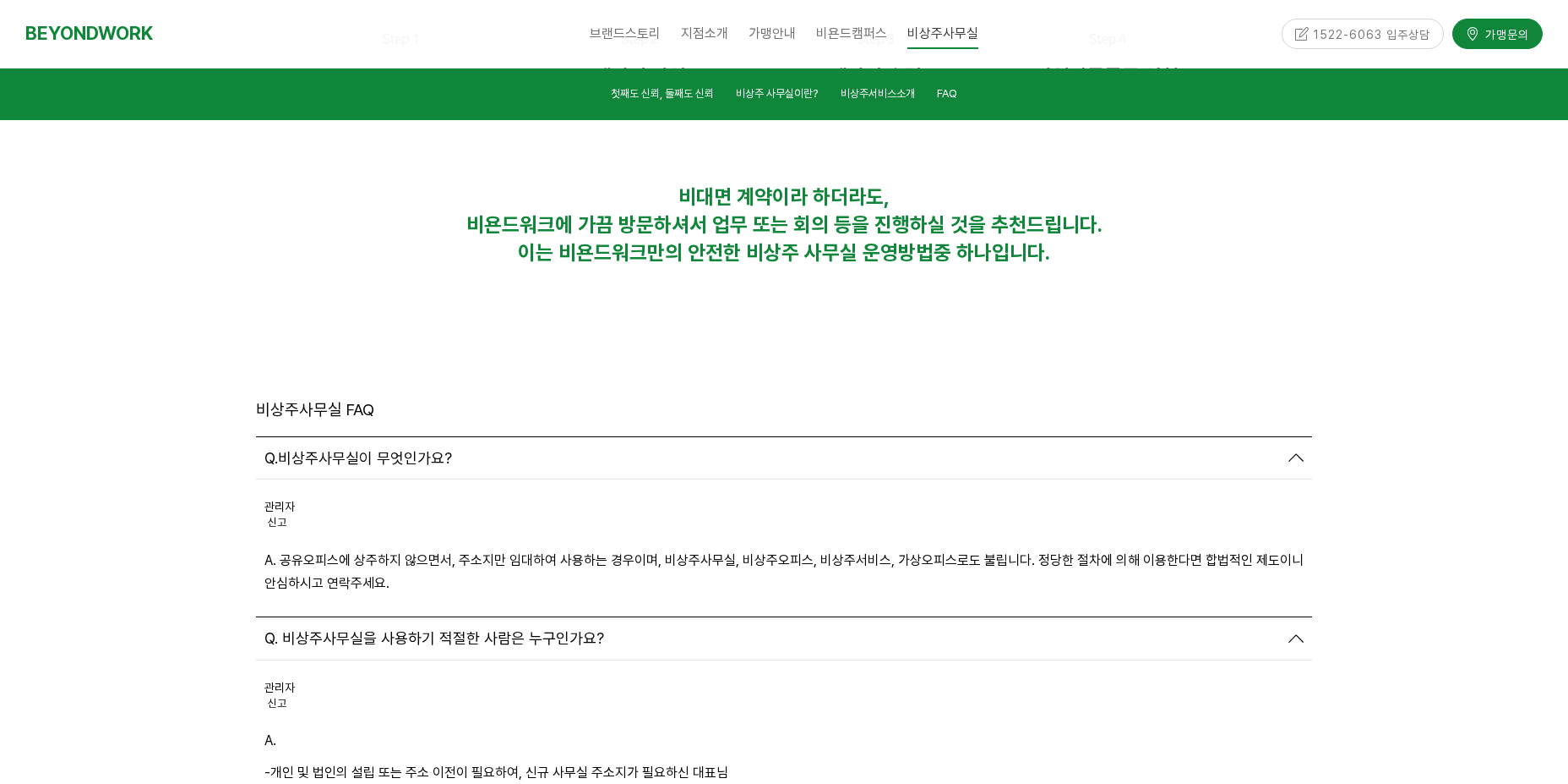
scroll to position [5790, 0]
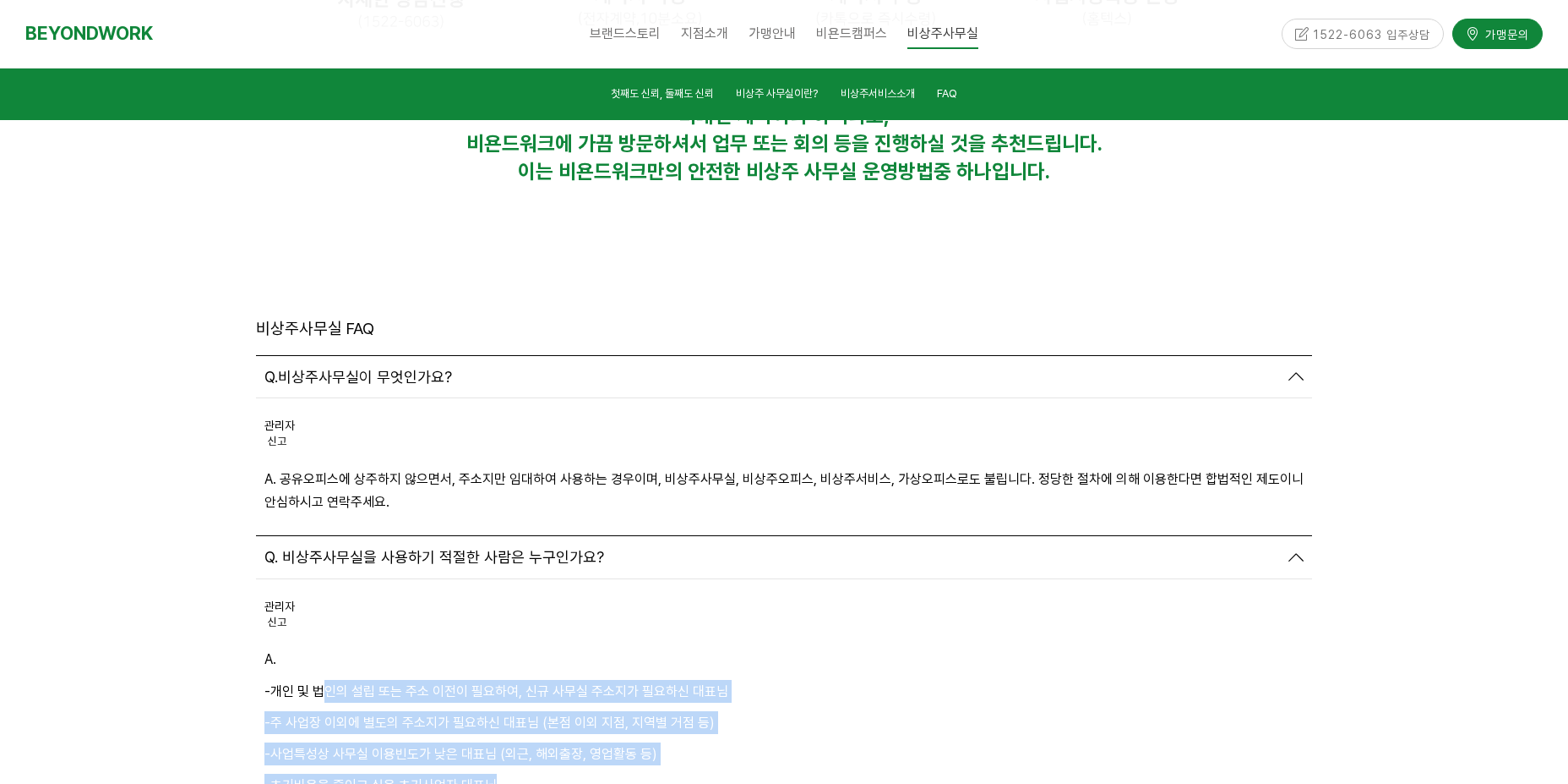
drag, startPoint x: 326, startPoint y: 508, endPoint x: 772, endPoint y: 604, distance: 456.2
click at [767, 648] on div "A. -개인 및 법인의 설립 또는 주소 이전이 필요하여, 신규 사무실 주소지가 필요하신 대표님 -주 사업장 이외에 별도의 주소지가 필요하신 대…" at bounding box center [784, 770] width 1039 height 244
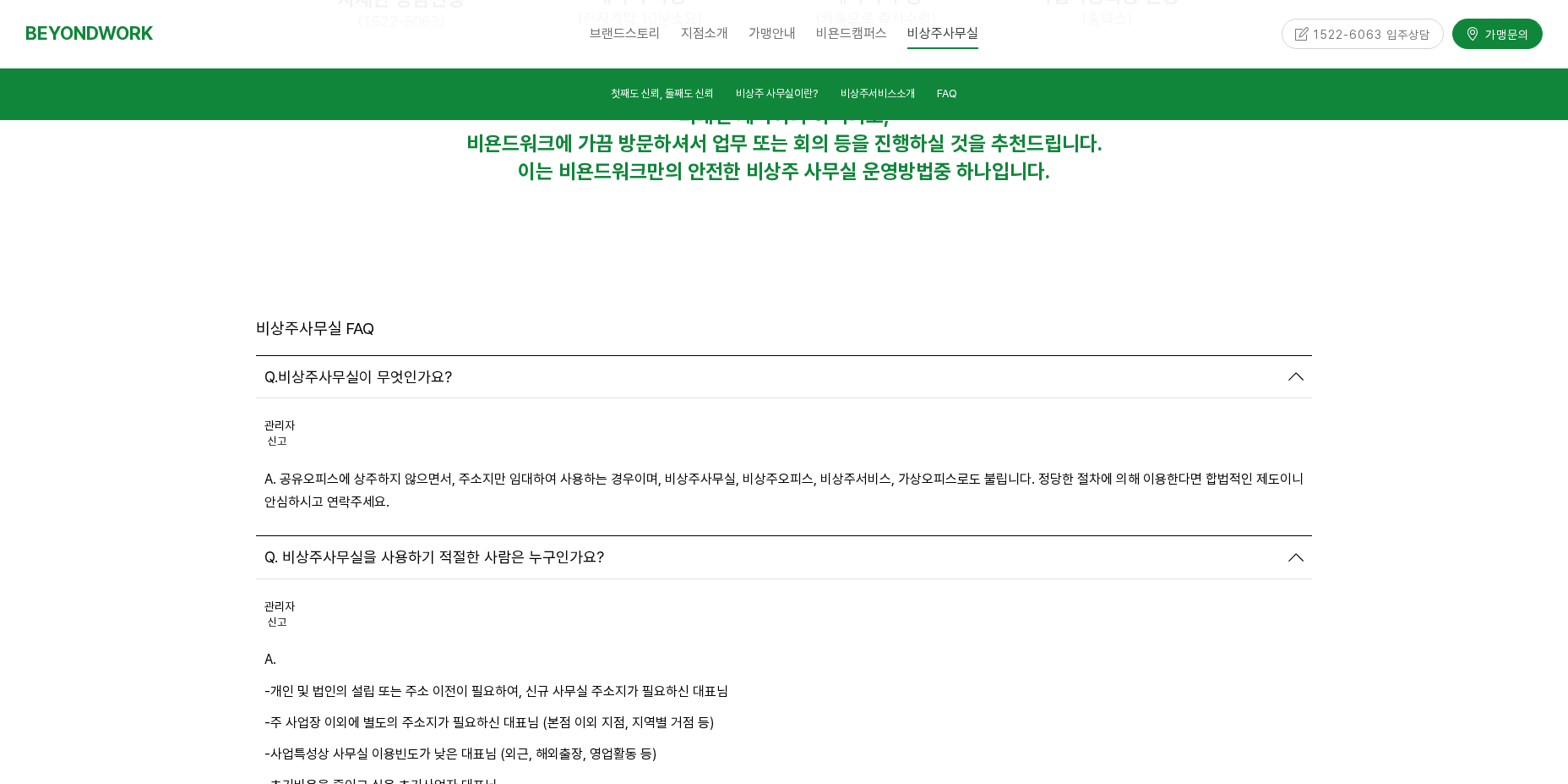
click at [842, 648] on div "A. -개인 및 법인의 설립 또는 주소 이전이 필요하여, 신규 사무실 주소지가 필요하신 대표님 -주 사업장 이외에 별도의 주소지가 필요하신 대…" at bounding box center [784, 770] width 1039 height 244
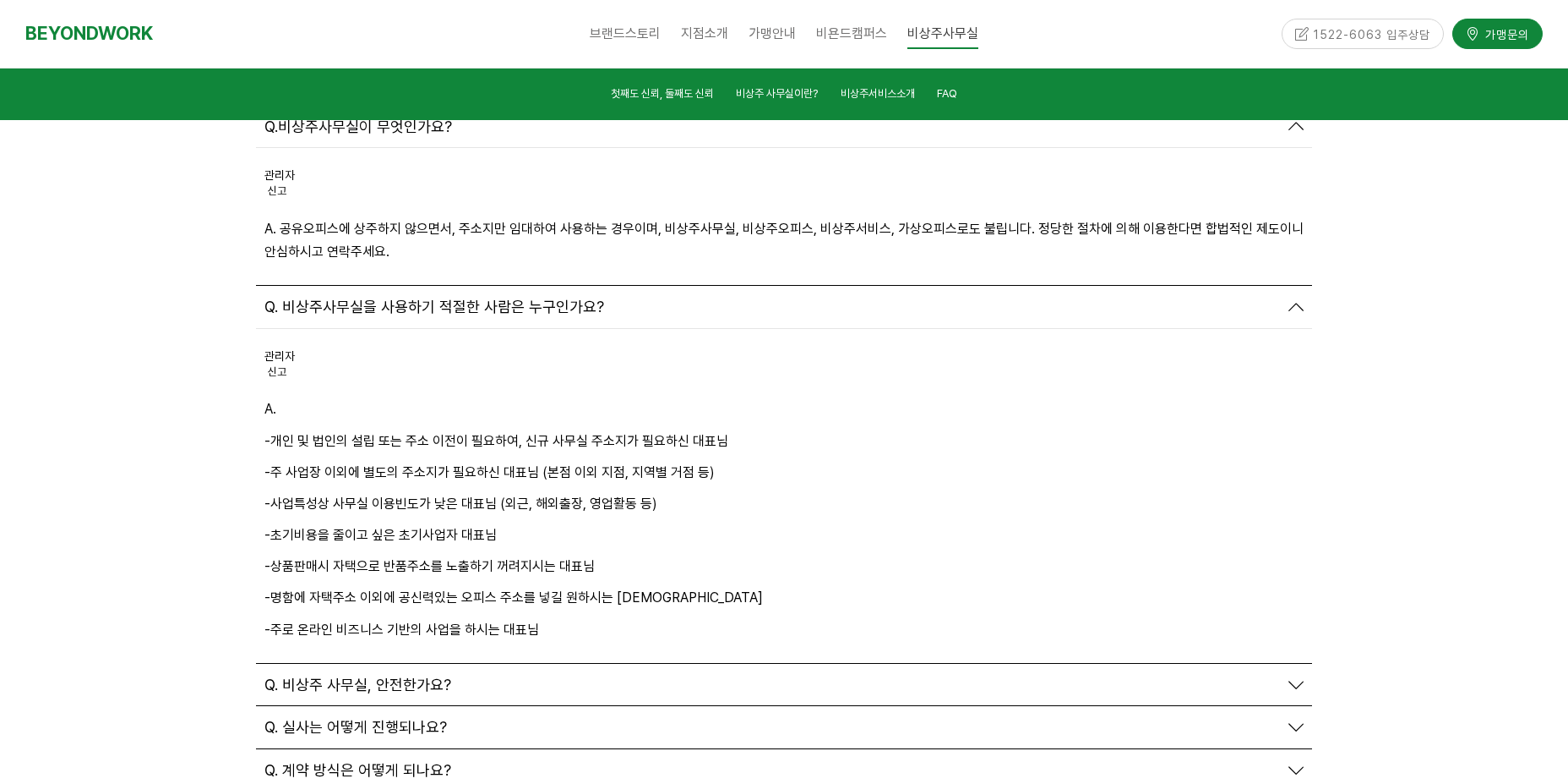
scroll to position [6043, 0]
click at [1064, 614] on p "-주로 온라인 비즈니스 기반의 사업을 하시는 대표님" at bounding box center [784, 625] width 1039 height 23
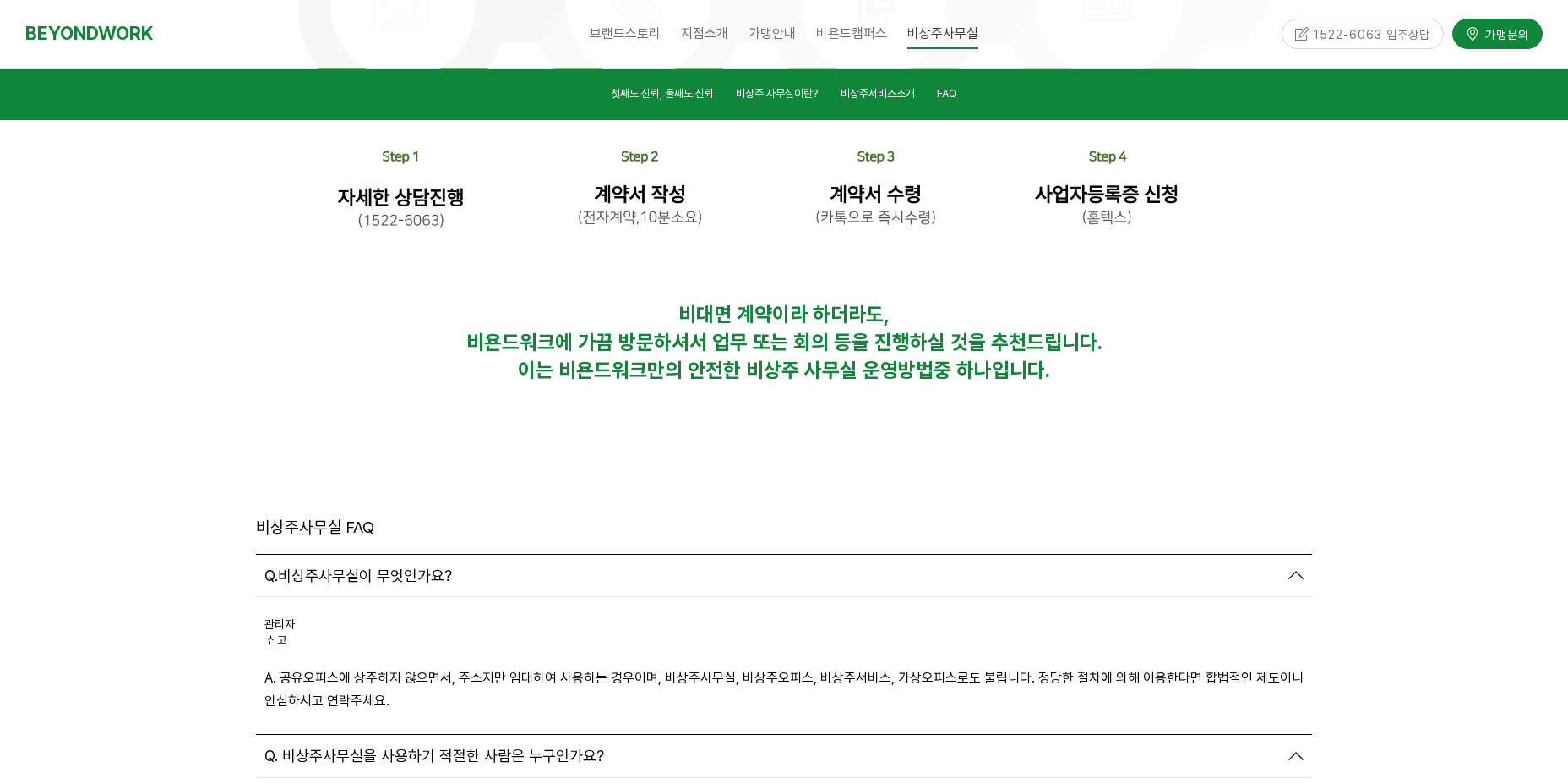
scroll to position [5283, 0]
